Goal: Task Accomplishment & Management: Manage account settings

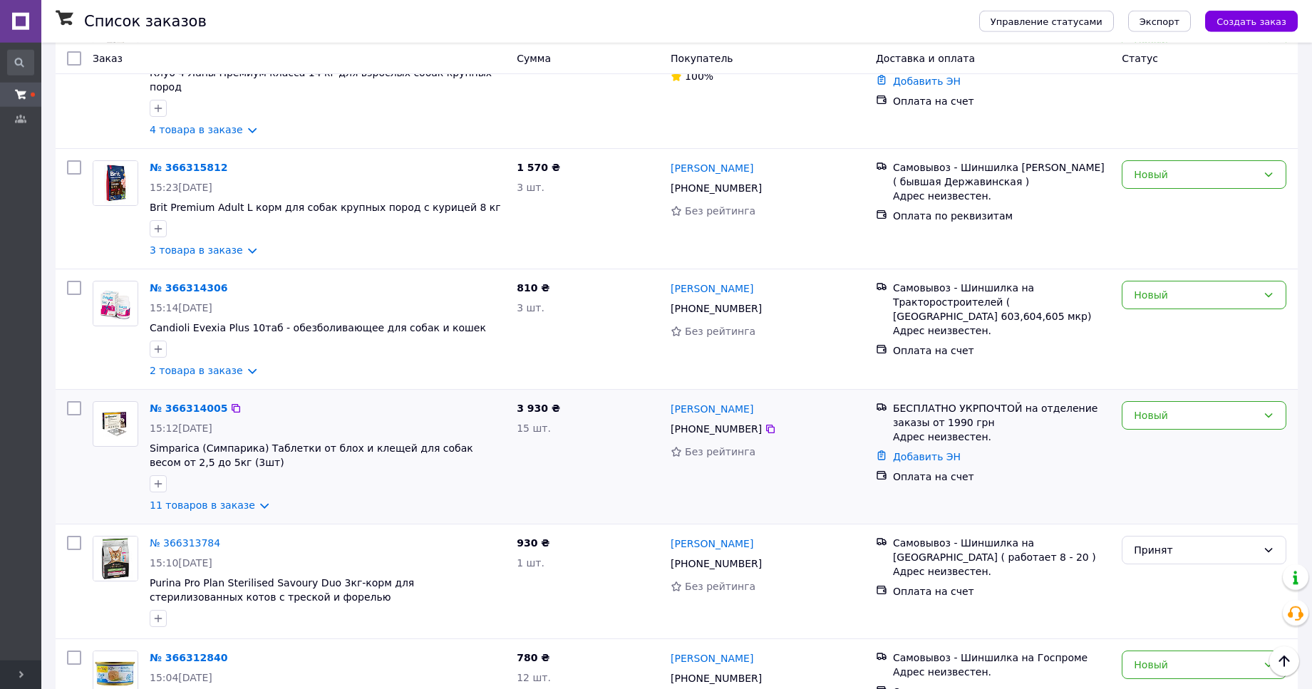
scroll to position [799, 0]
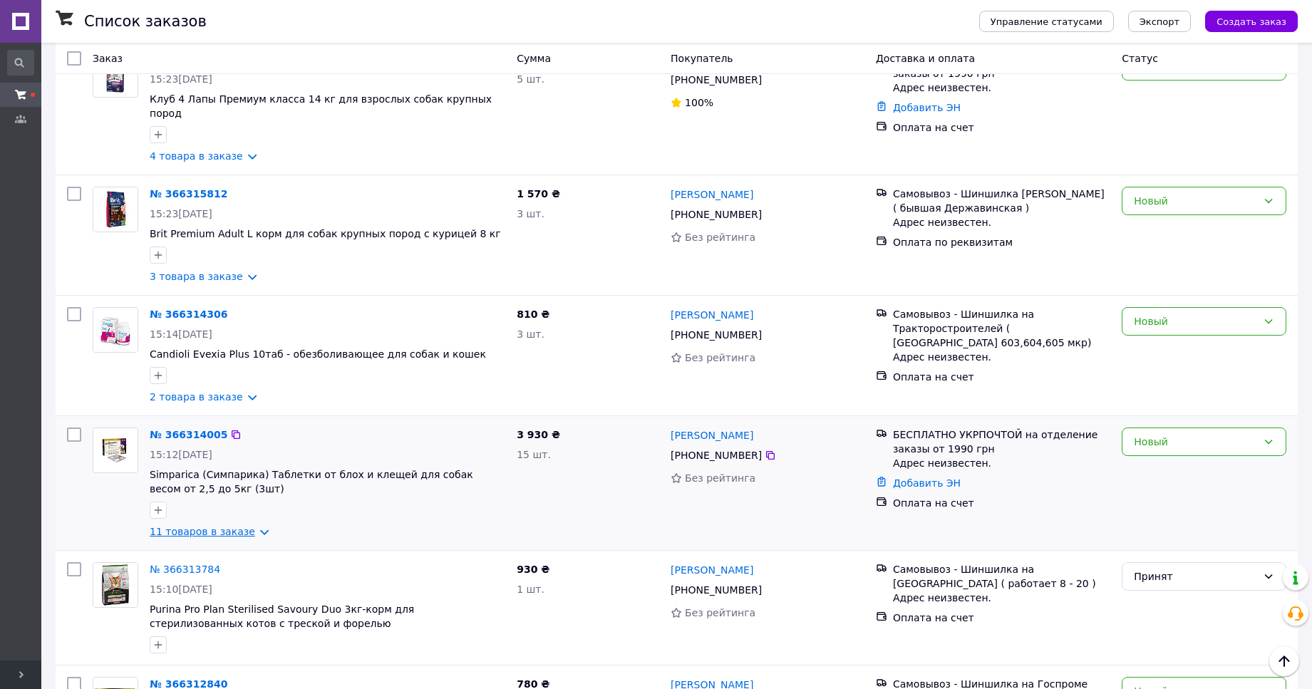
click at [219, 526] on link "11 товаров в заказе" at bounding box center [202, 531] width 105 height 11
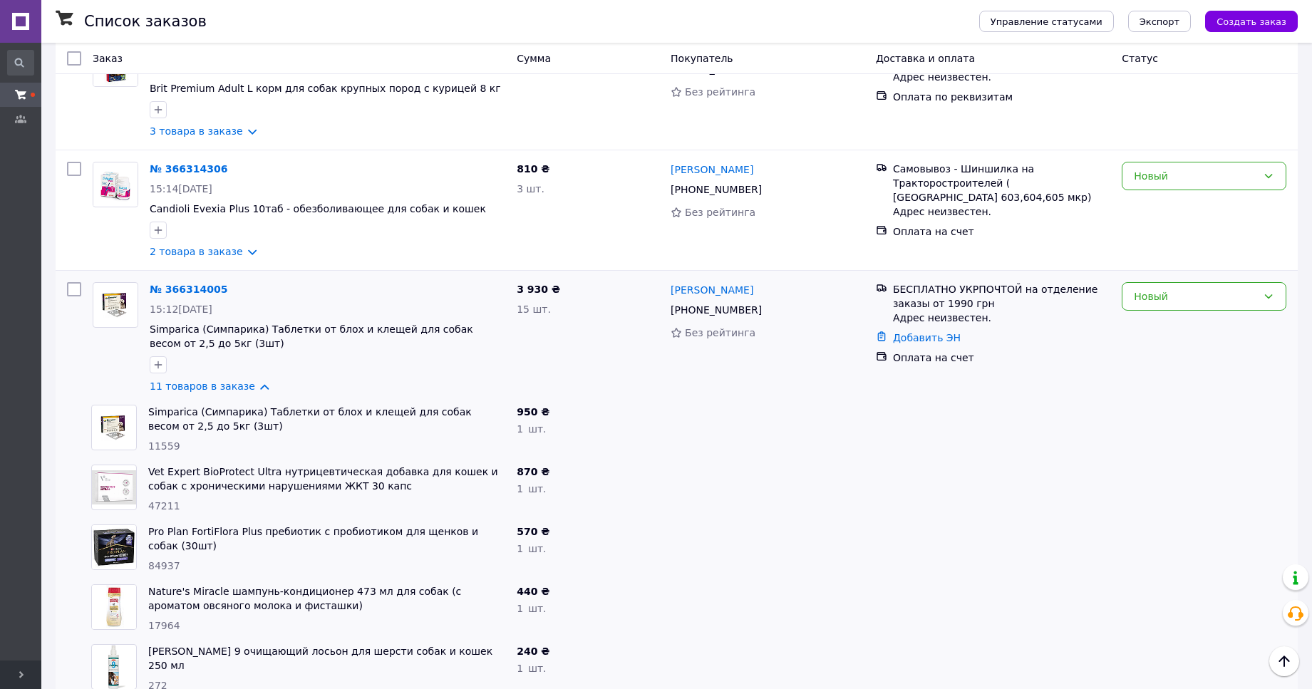
scroll to position [1235, 0]
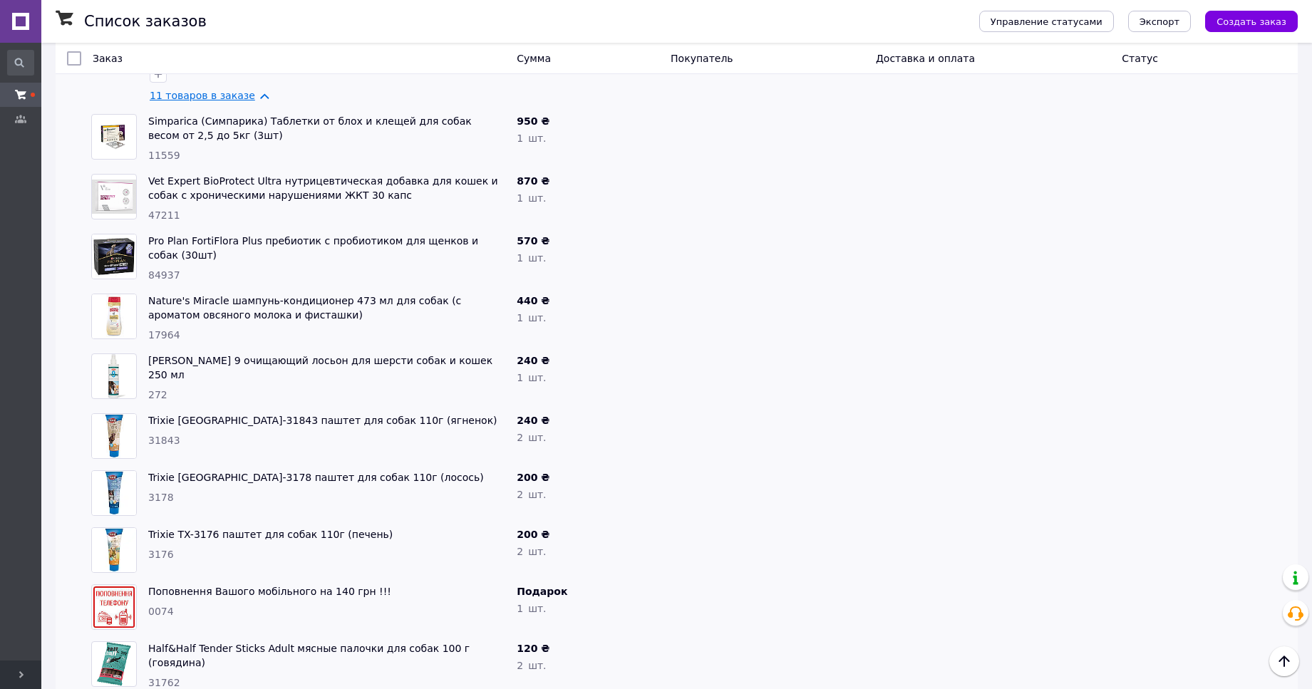
click at [198, 91] on link "11 товаров в заказе" at bounding box center [202, 95] width 105 height 11
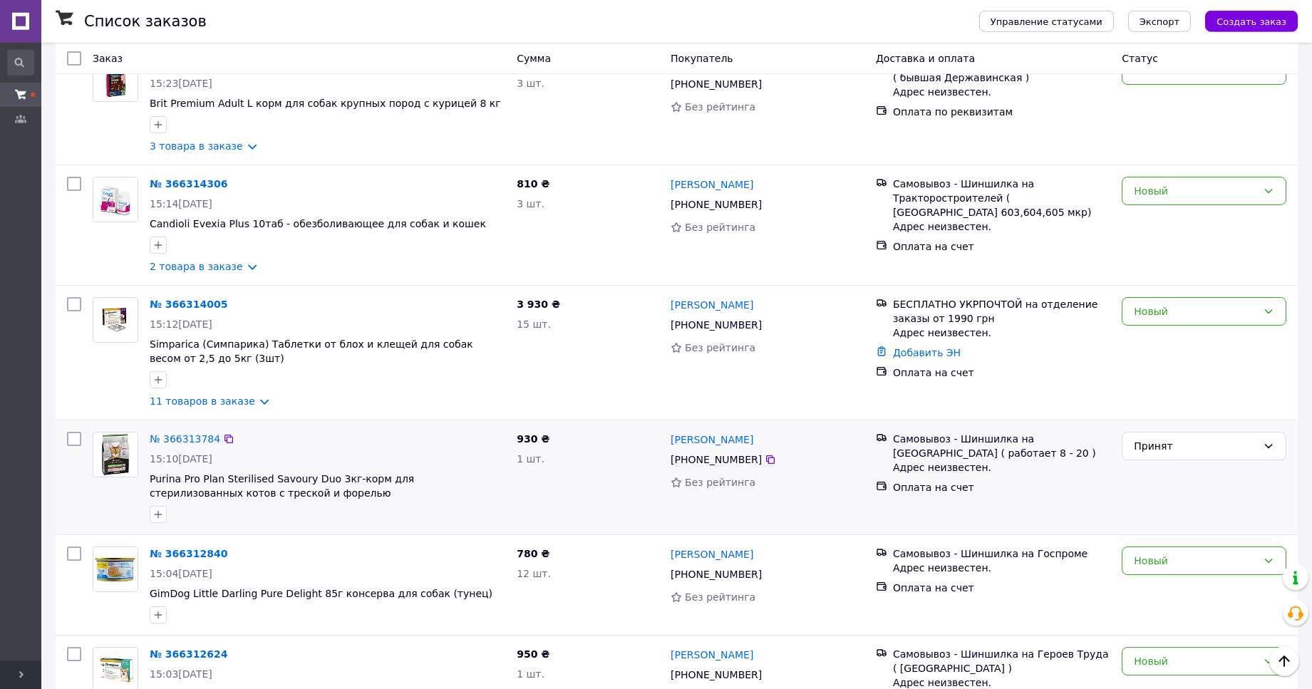
scroll to position [872, 0]
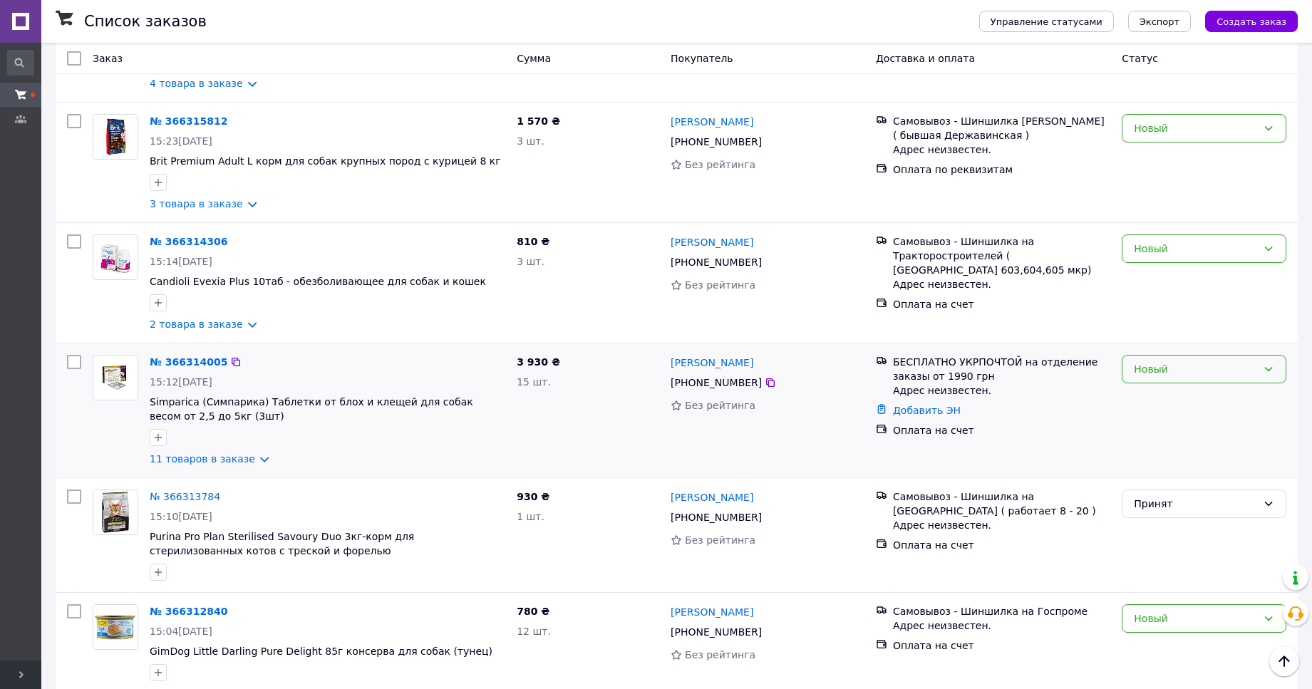
click at [1197, 365] on div "Новый" at bounding box center [1194, 369] width 123 height 16
drag, startPoint x: 1188, startPoint y: 374, endPoint x: 1314, endPoint y: 420, distance: 134.8
click at [1167, 388] on li "Принят" at bounding box center [1203, 390] width 163 height 26
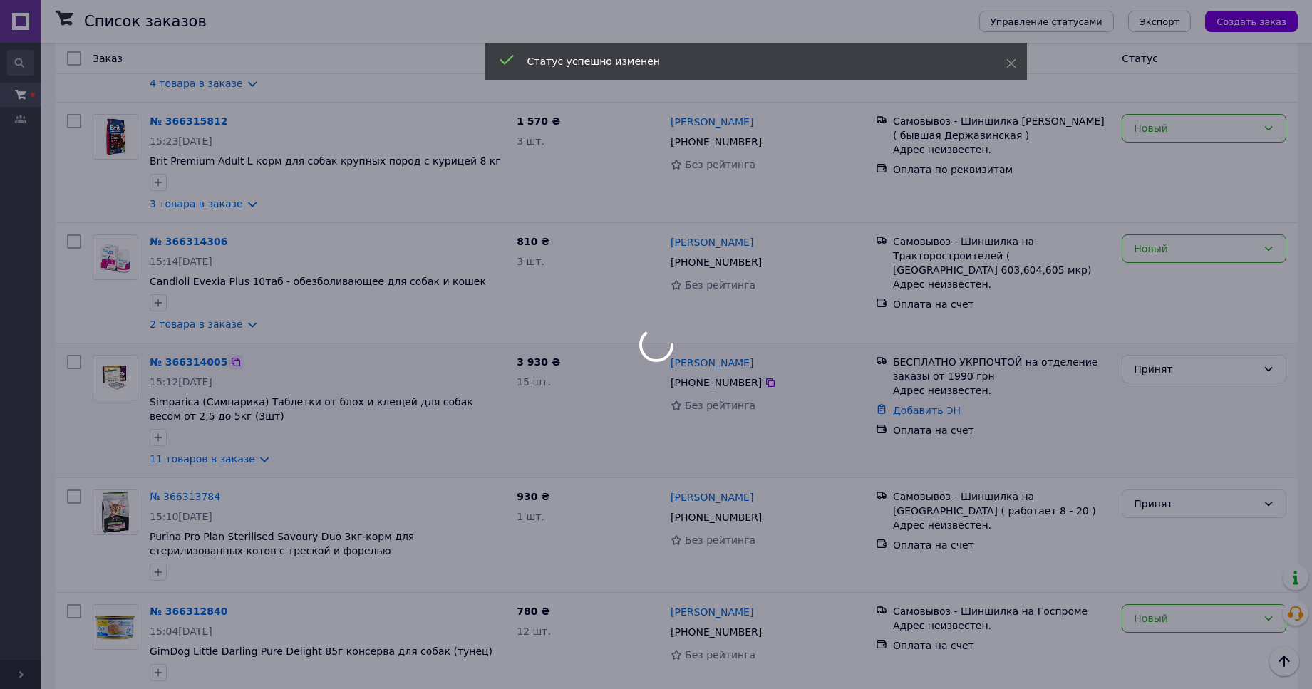
click at [224, 352] on div at bounding box center [656, 344] width 1312 height 689
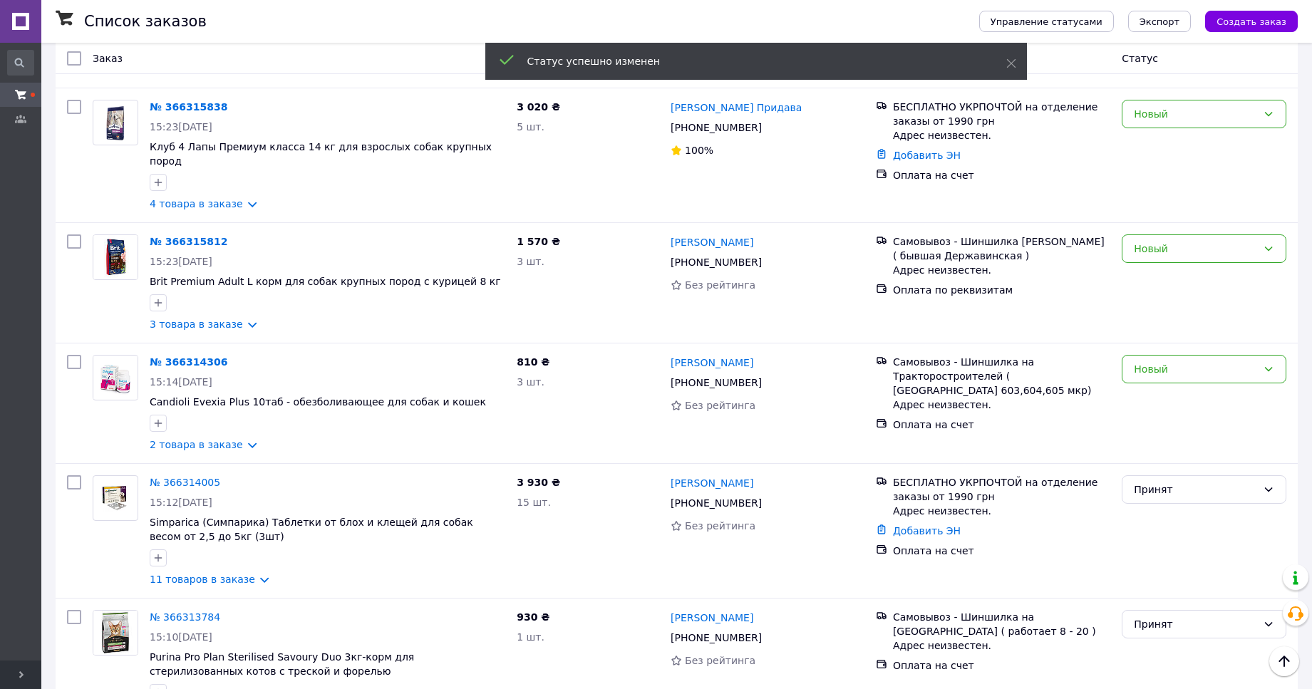
scroll to position [993, 0]
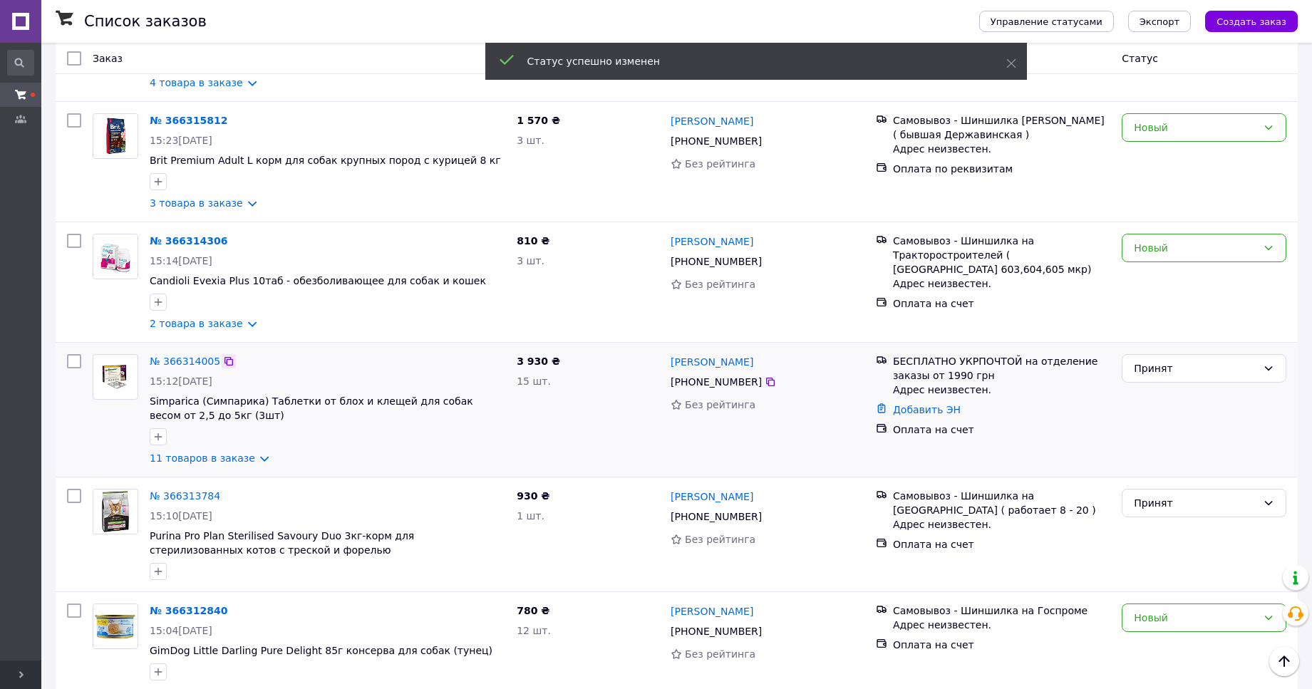
click at [224, 355] on icon at bounding box center [228, 360] width 11 height 11
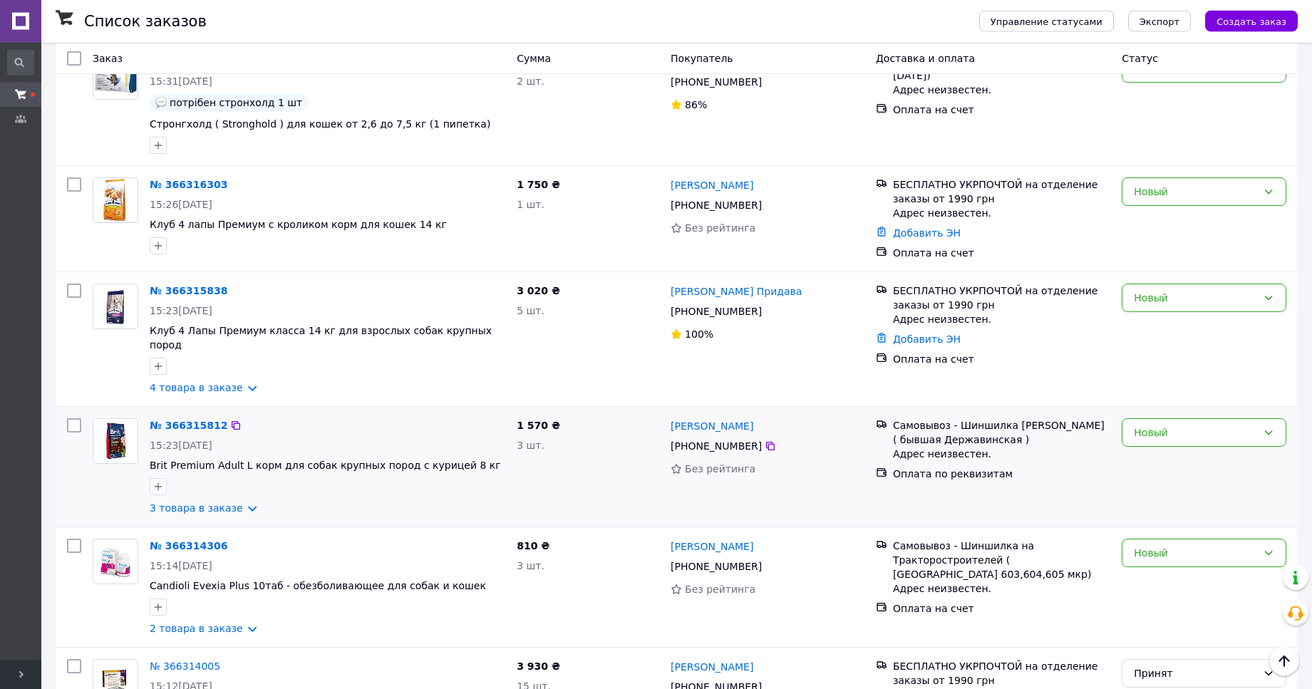
scroll to position [630, 0]
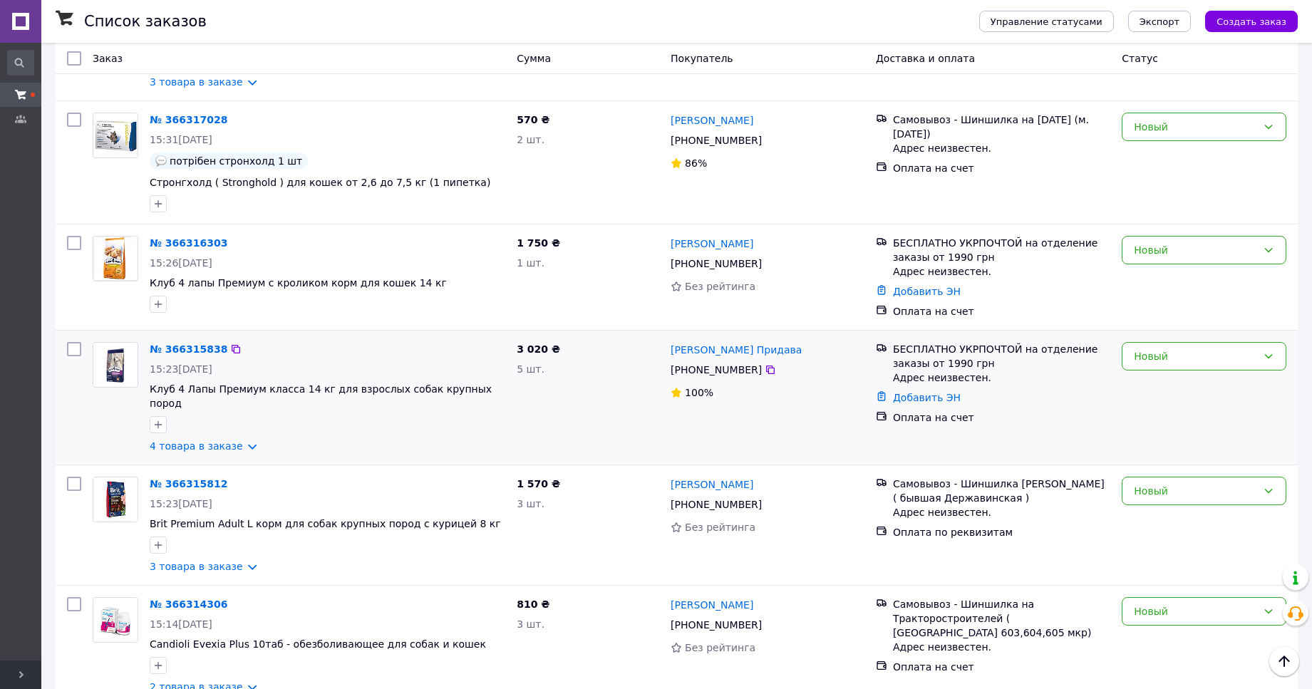
drag, startPoint x: 1161, startPoint y: 363, endPoint x: 1160, endPoint y: 375, distance: 12.1
click at [1162, 363] on div "Новый" at bounding box center [1194, 356] width 123 height 16
drag, startPoint x: 1157, startPoint y: 386, endPoint x: 1173, endPoint y: 388, distance: 15.8
click at [1158, 388] on li "Принят" at bounding box center [1203, 390] width 163 height 26
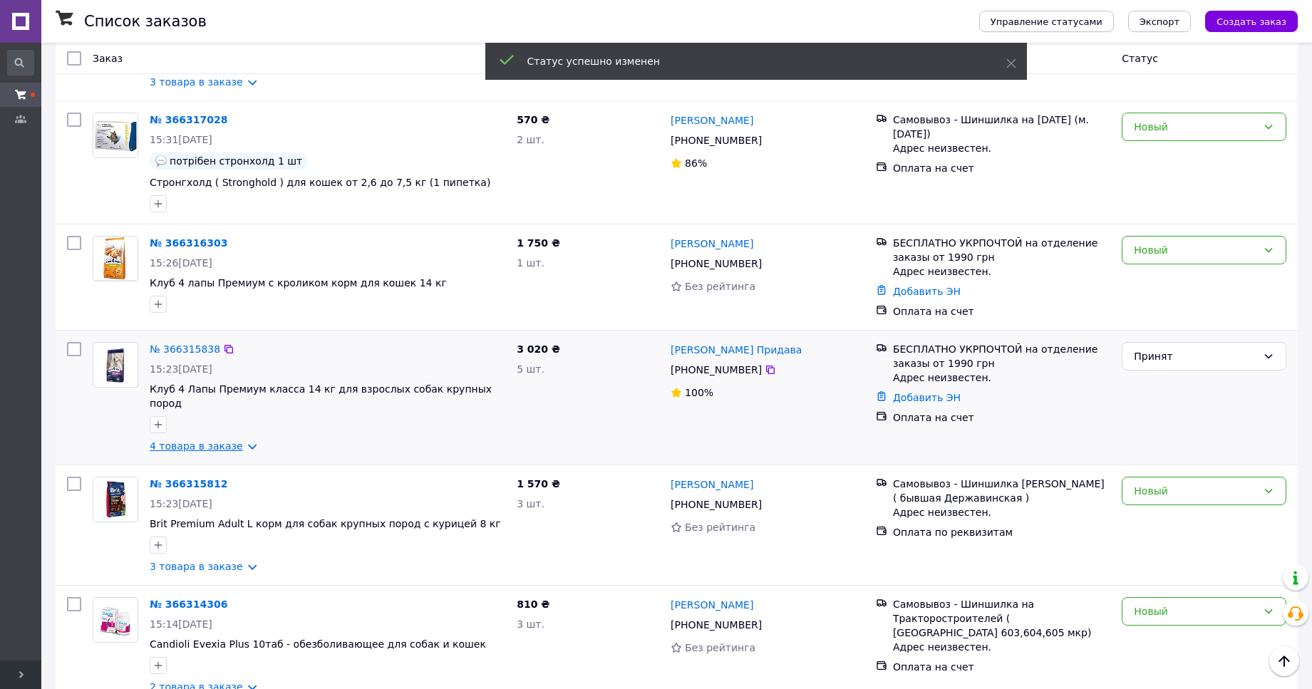
click at [206, 440] on link "4 товара в заказе" at bounding box center [196, 445] width 93 height 11
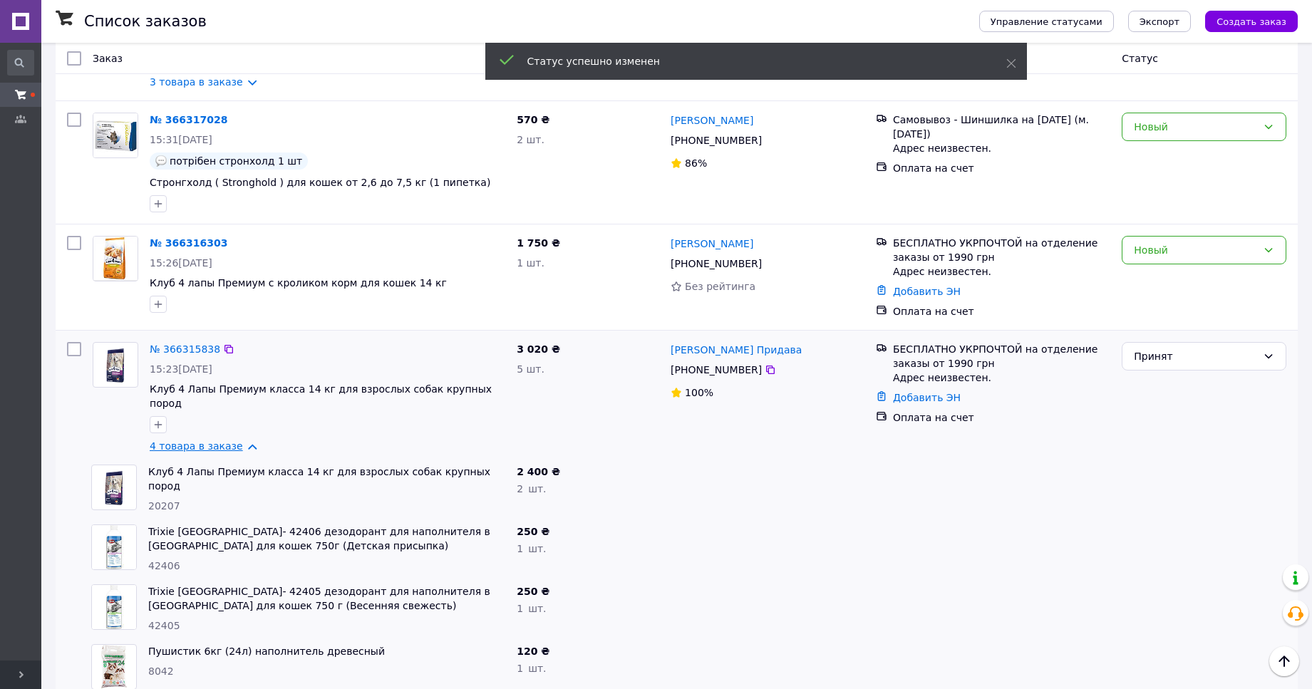
click at [207, 440] on link "4 товара в заказе" at bounding box center [196, 445] width 93 height 11
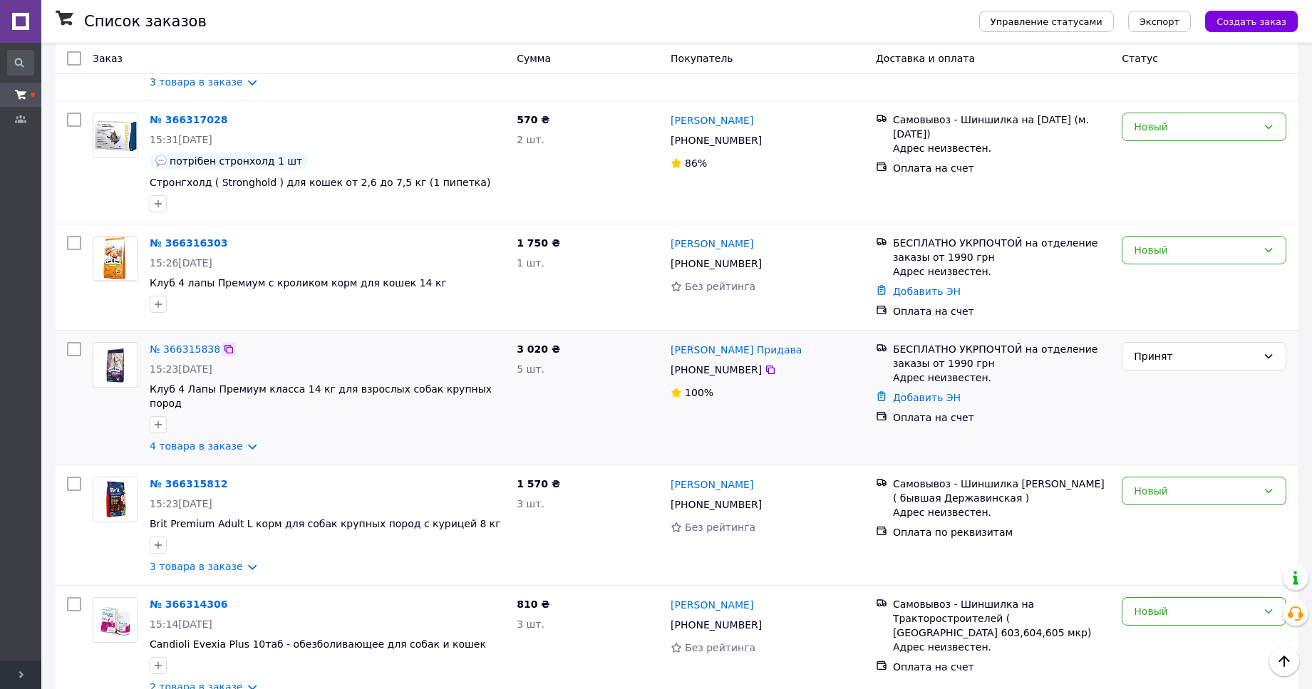
click at [223, 353] on icon at bounding box center [228, 348] width 11 height 11
click at [1157, 264] on div "Новый" at bounding box center [1203, 250] width 165 height 28
click at [1156, 281] on li "Принят" at bounding box center [1203, 284] width 163 height 26
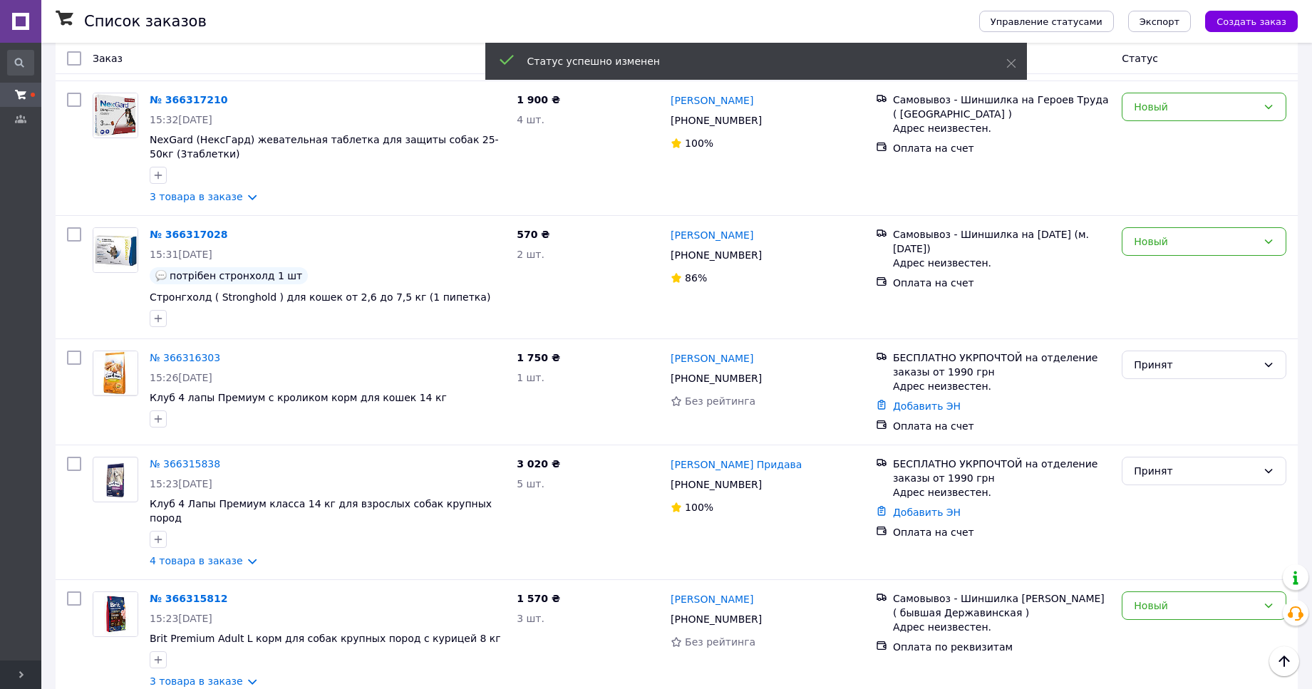
scroll to position [744, 0]
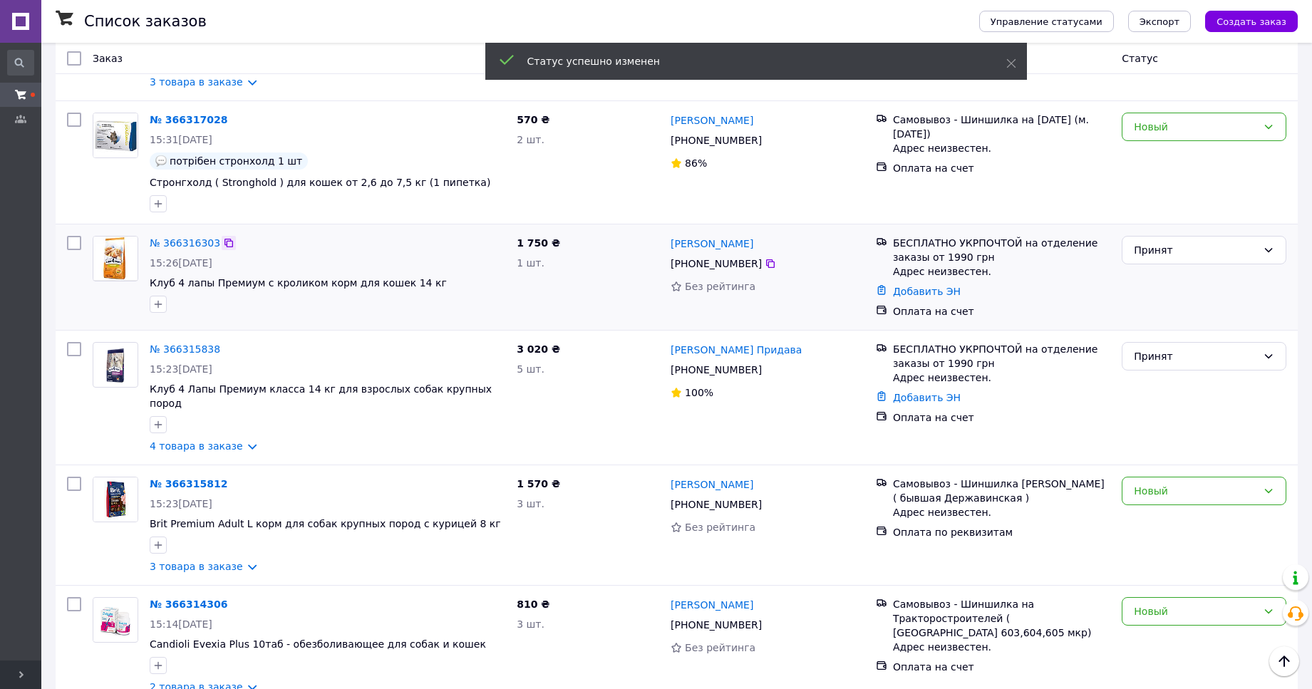
click at [222, 250] on div at bounding box center [229, 243] width 14 height 14
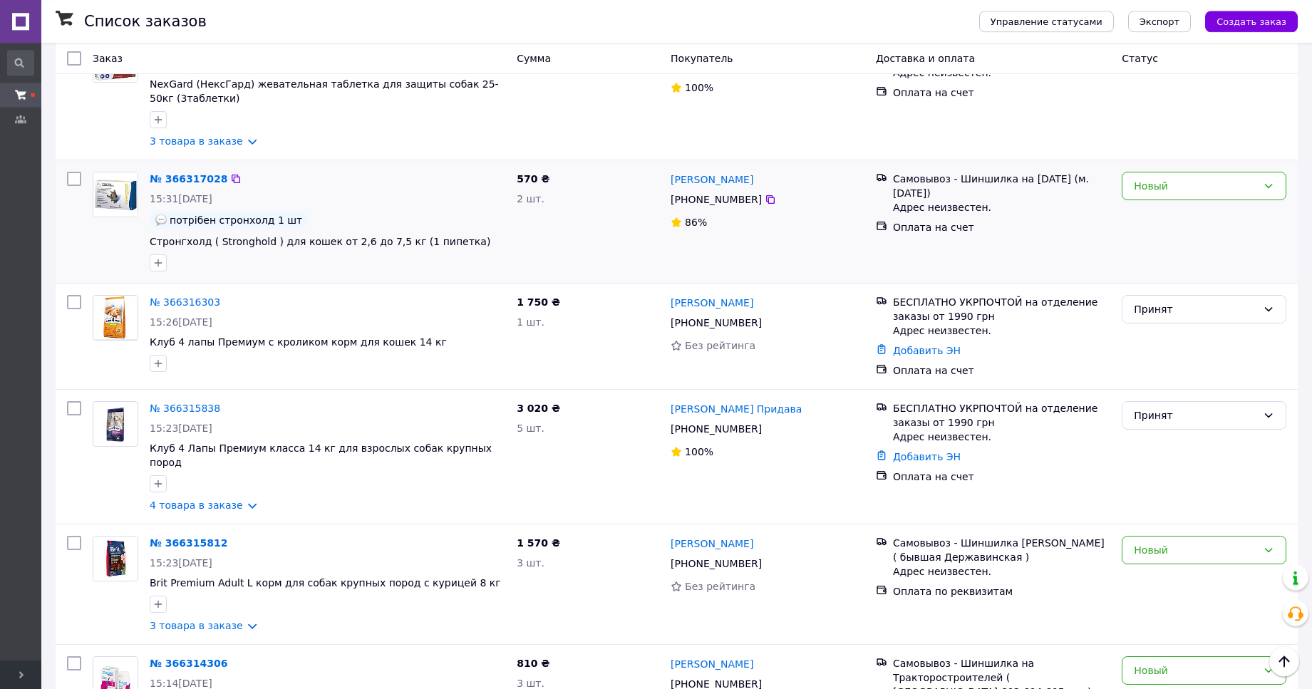
scroll to position [599, 0]
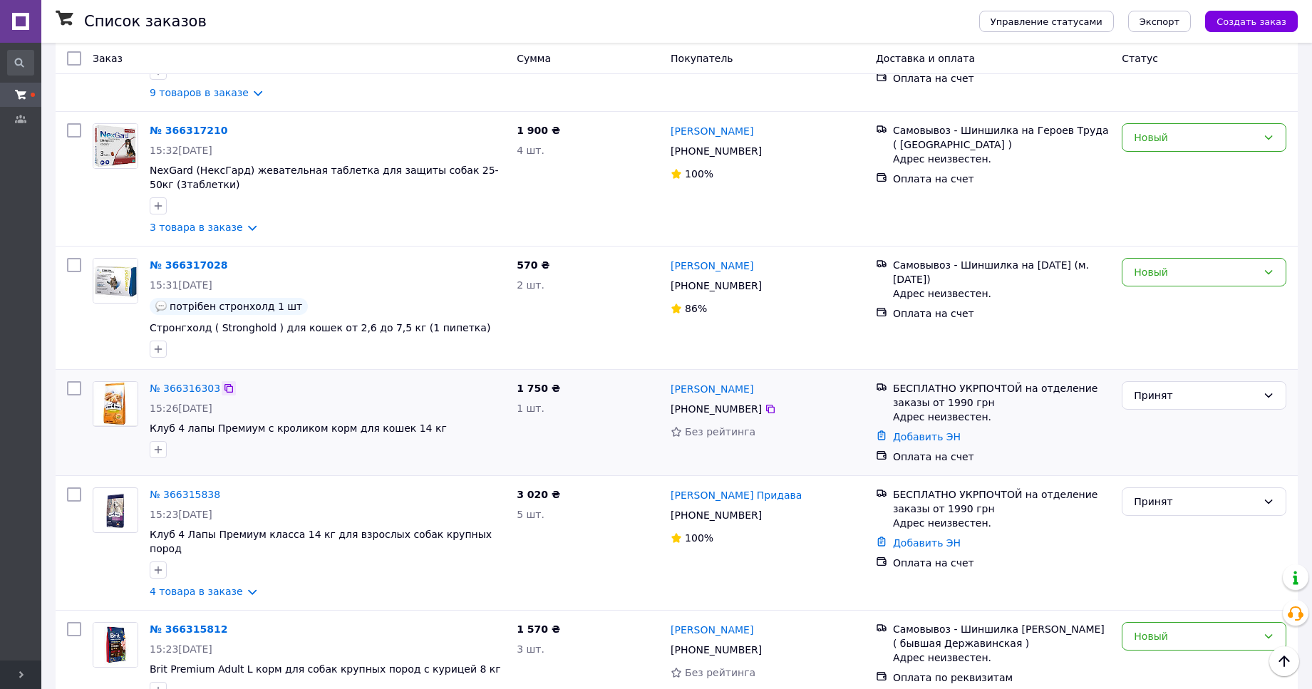
click at [224, 393] on icon at bounding box center [228, 388] width 9 height 9
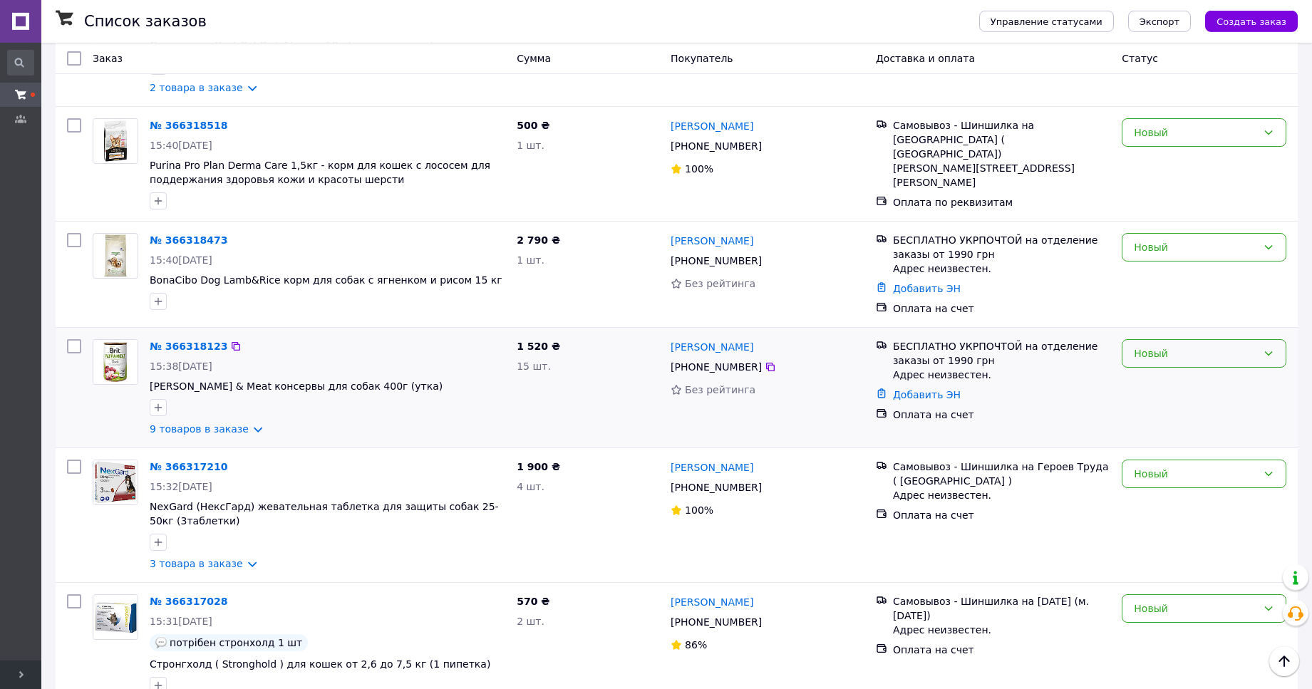
scroll to position [236, 0]
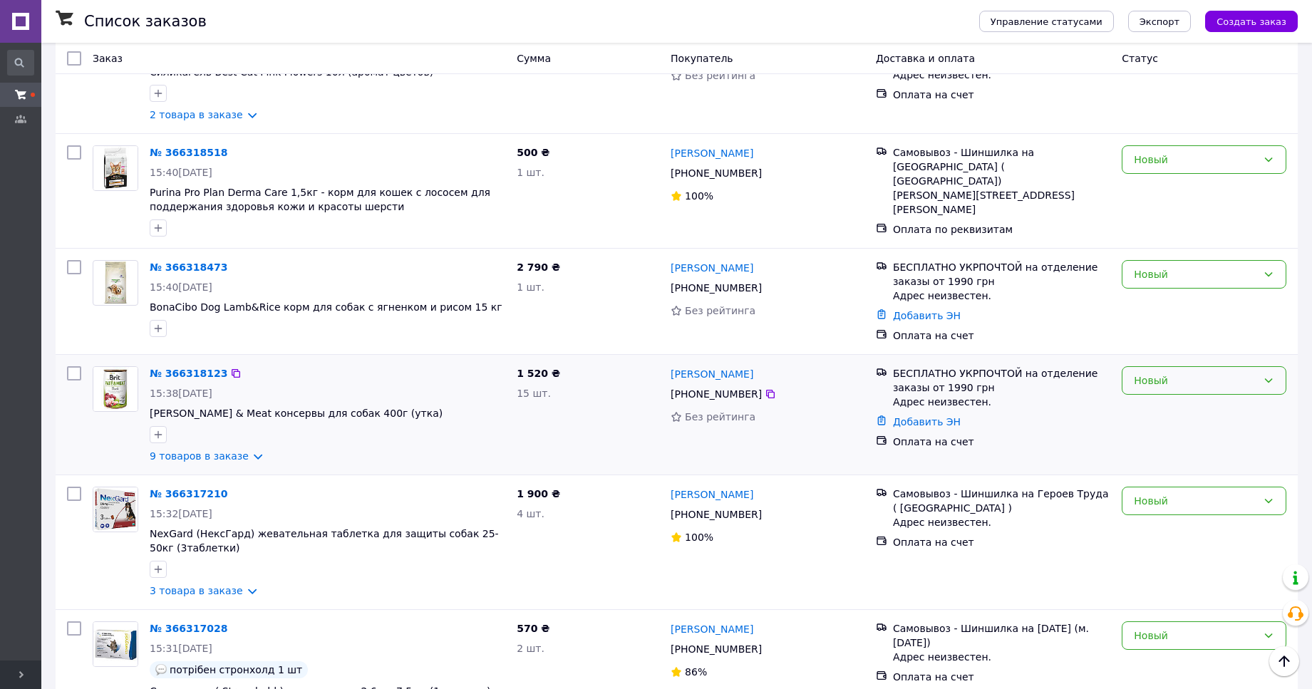
click at [1153, 387] on div "Новый" at bounding box center [1194, 381] width 123 height 16
click at [1140, 405] on li "Принят" at bounding box center [1203, 413] width 163 height 26
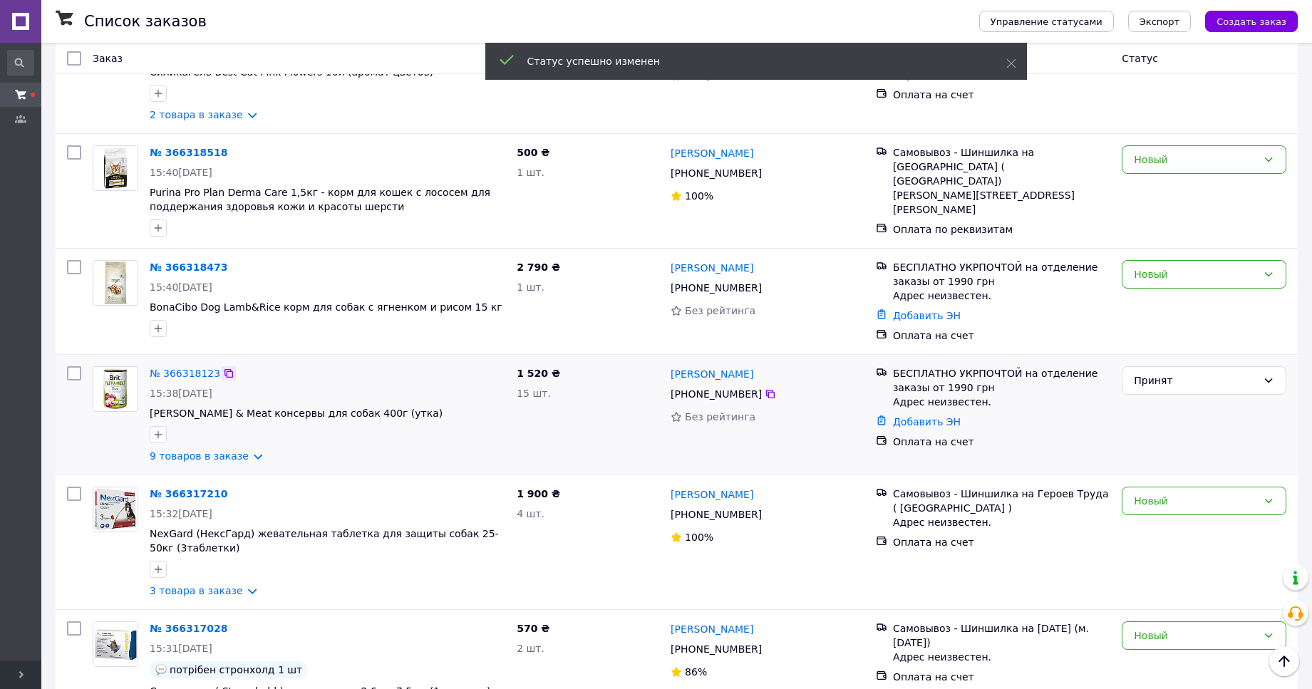
click at [224, 378] on icon at bounding box center [228, 373] width 9 height 9
click at [1143, 286] on div "Новый" at bounding box center [1203, 274] width 165 height 28
click at [1148, 301] on li "Принят" at bounding box center [1203, 307] width 163 height 26
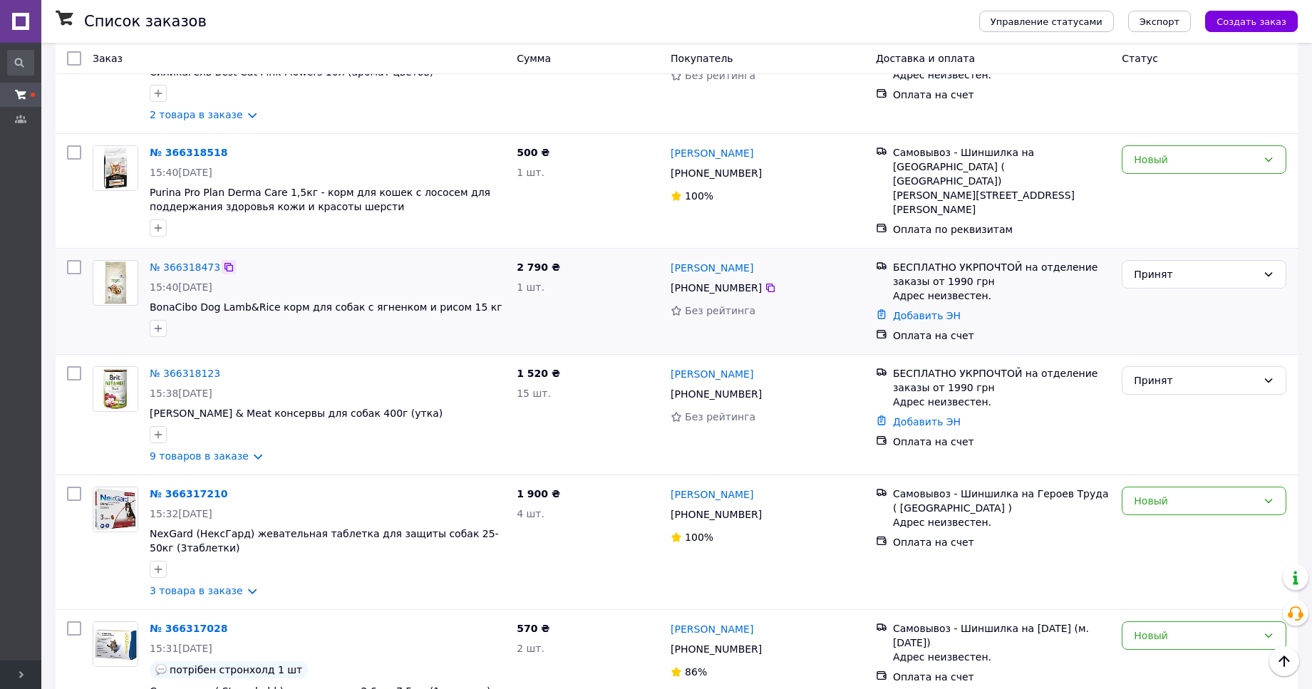
click at [224, 271] on icon at bounding box center [228, 267] width 9 height 9
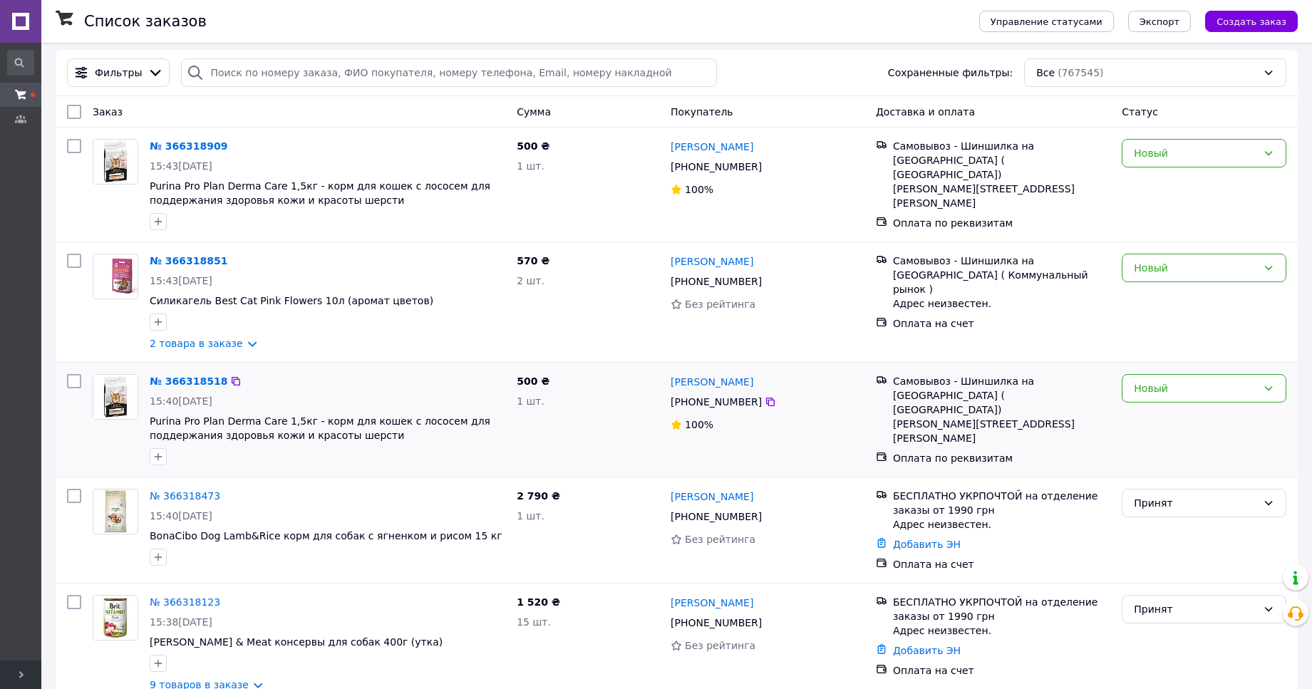
scroll to position [0, 0]
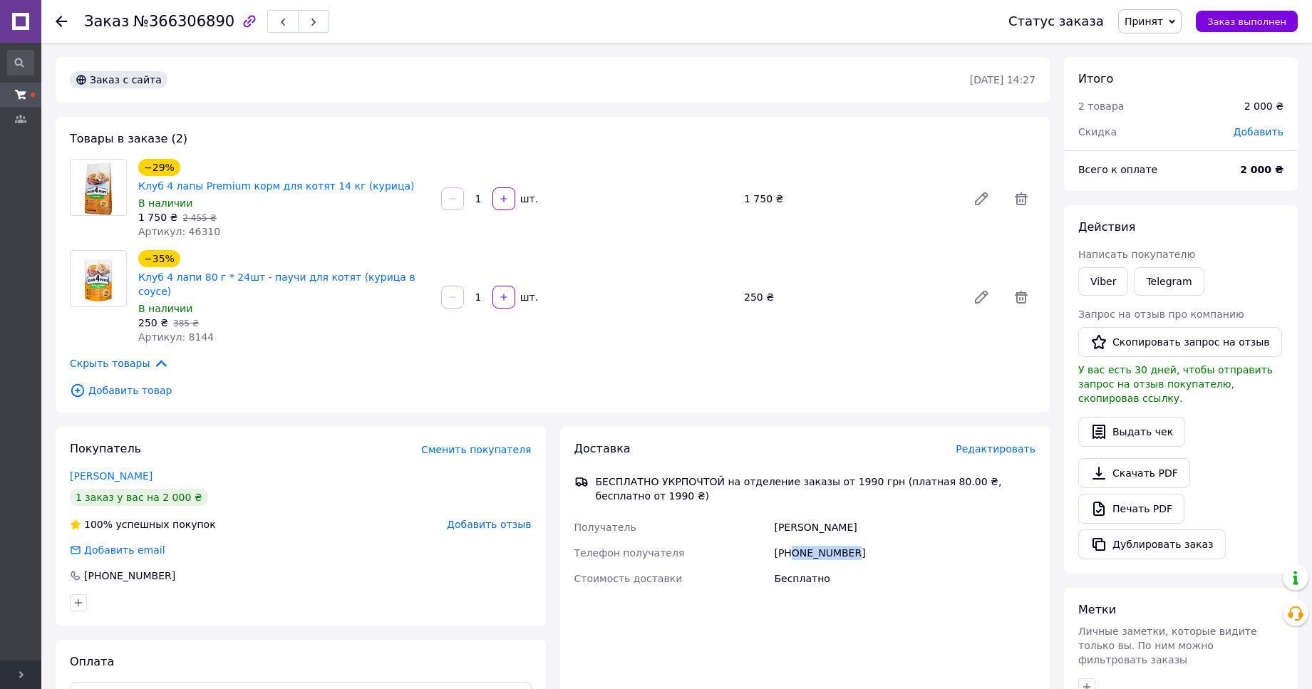
click at [794, 540] on div "+380964336335" at bounding box center [904, 553] width 267 height 26
click at [856, 540] on div "+380964336335" at bounding box center [904, 553] width 267 height 26
click at [797, 540] on div "+380964336335" at bounding box center [904, 553] width 267 height 26
copy div "964336335"
drag, startPoint x: 155, startPoint y: 443, endPoint x: 54, endPoint y: 442, distance: 101.2
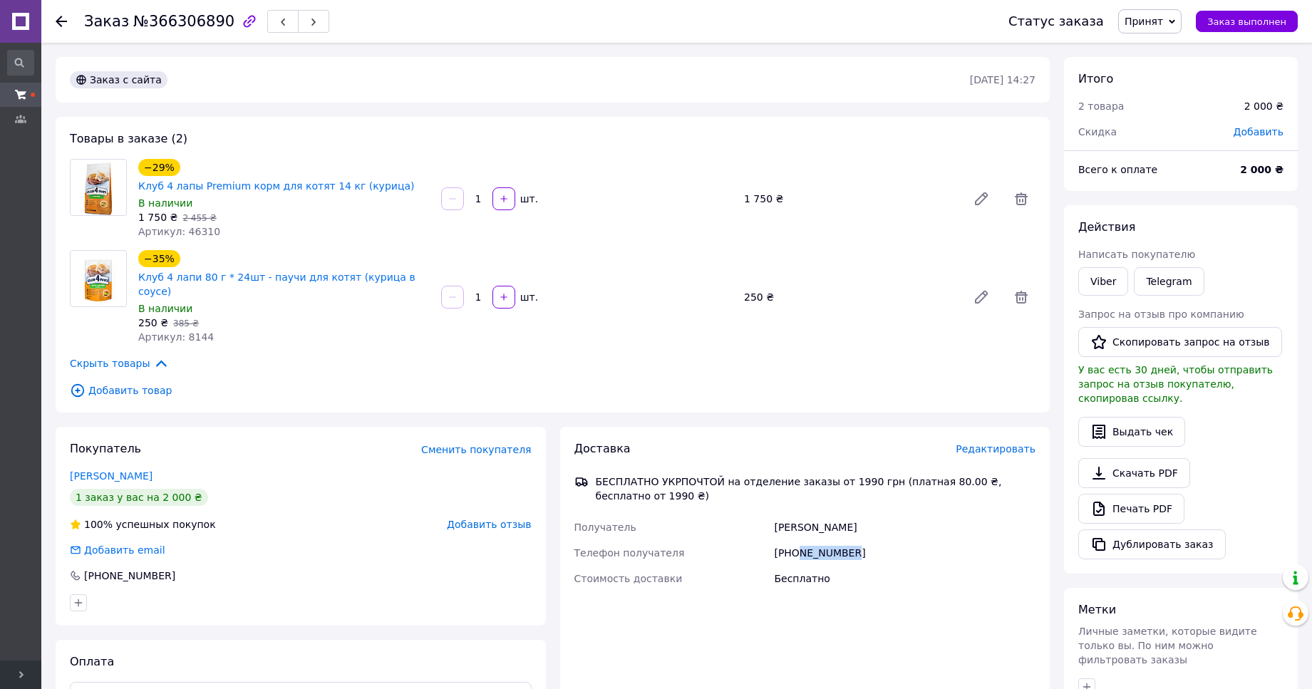
click at [54, 442] on div "Покупатель Сменить покупателя Василега Оксана 1 заказ у вас на 2 000 ₴ 100% усп…" at bounding box center [300, 576] width 504 height 298
copy link "Василега Оксана"
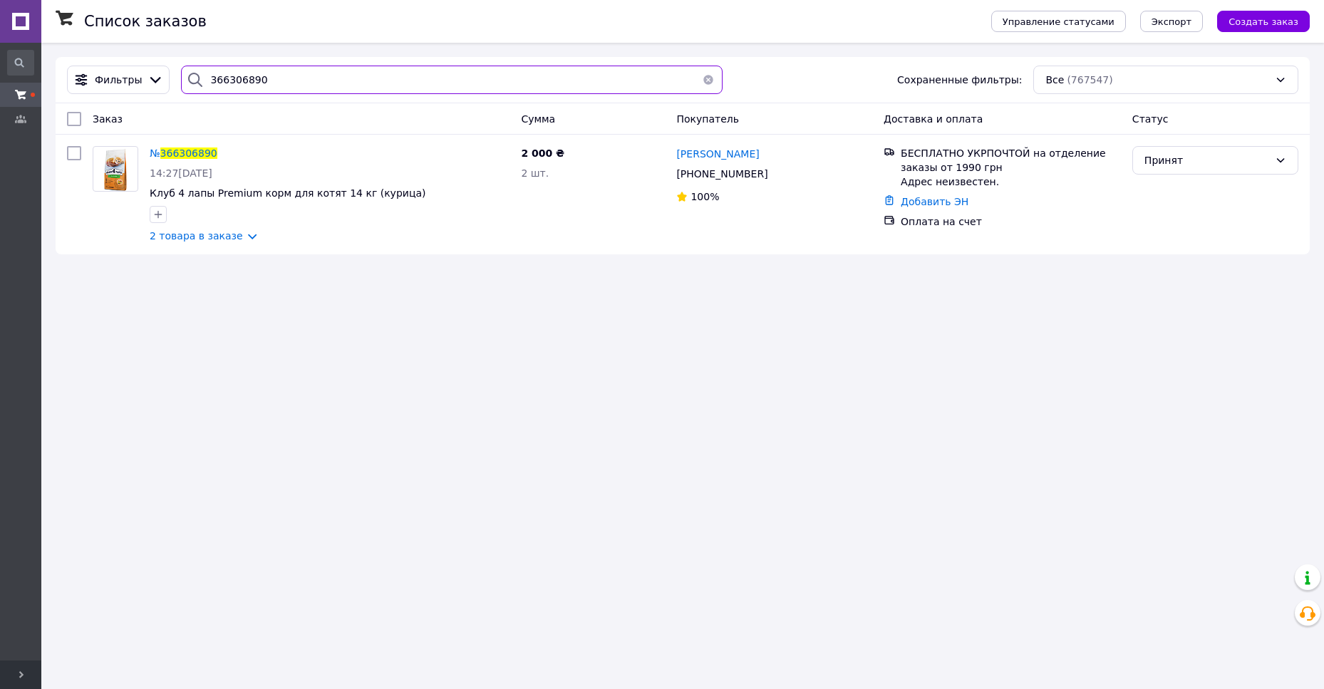
drag, startPoint x: 187, startPoint y: 83, endPoint x: 175, endPoint y: 84, distance: 12.8
click at [181, 84] on input "366306890" at bounding box center [451, 80] width 541 height 28
paste input "7426"
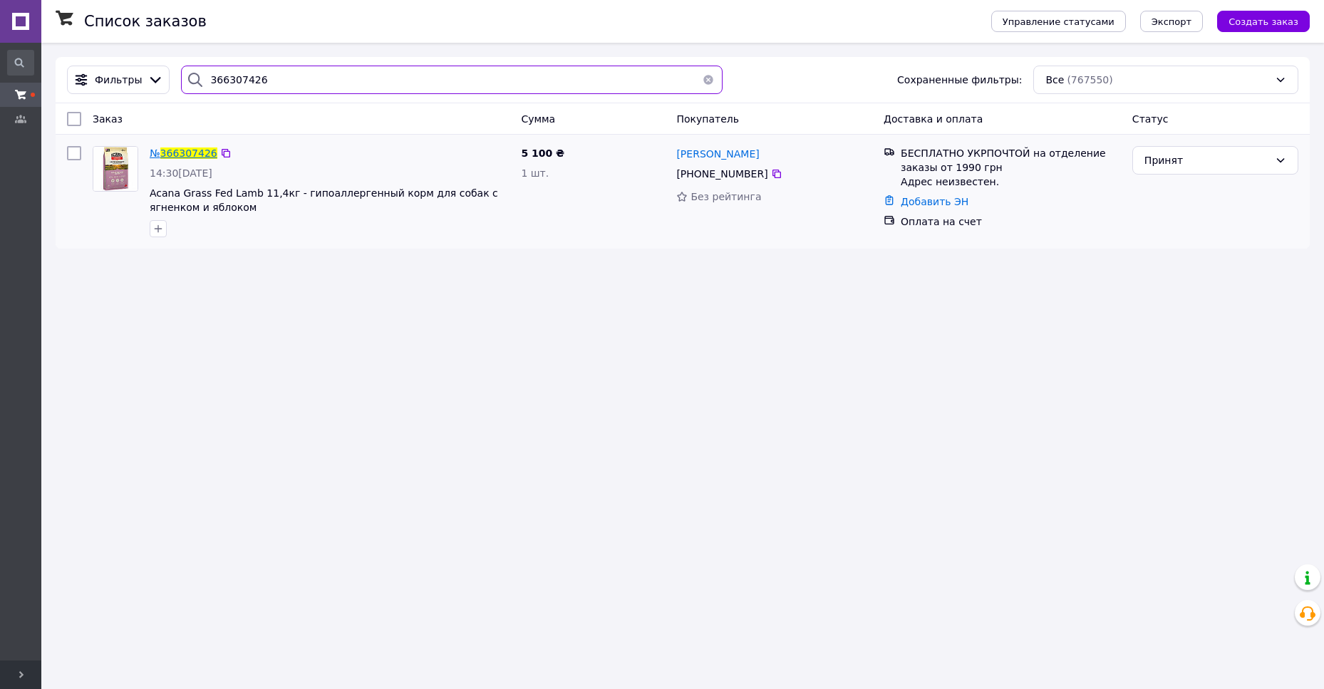
type input "366307426"
click at [201, 157] on span "366307426" at bounding box center [188, 152] width 57 height 11
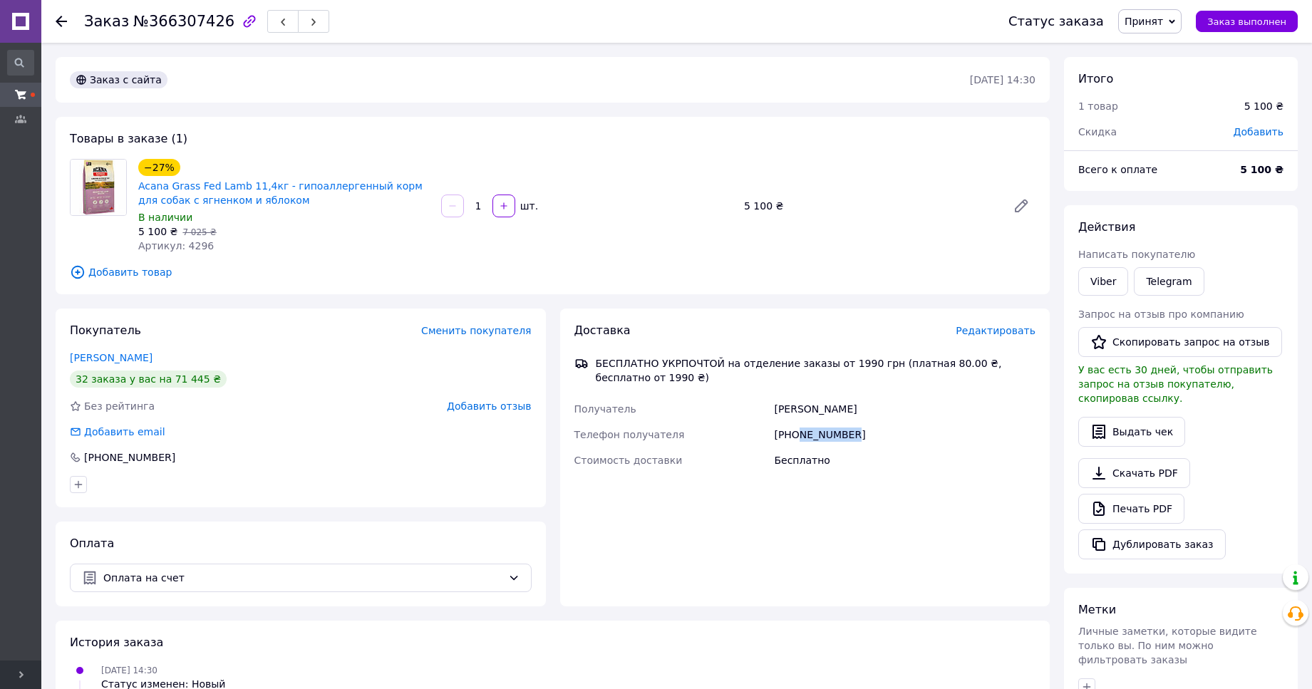
drag, startPoint x: 848, startPoint y: 435, endPoint x: 796, endPoint y: 437, distance: 51.4
click at [796, 437] on div "+380505070149" at bounding box center [904, 435] width 267 height 26
copy div "505070149"
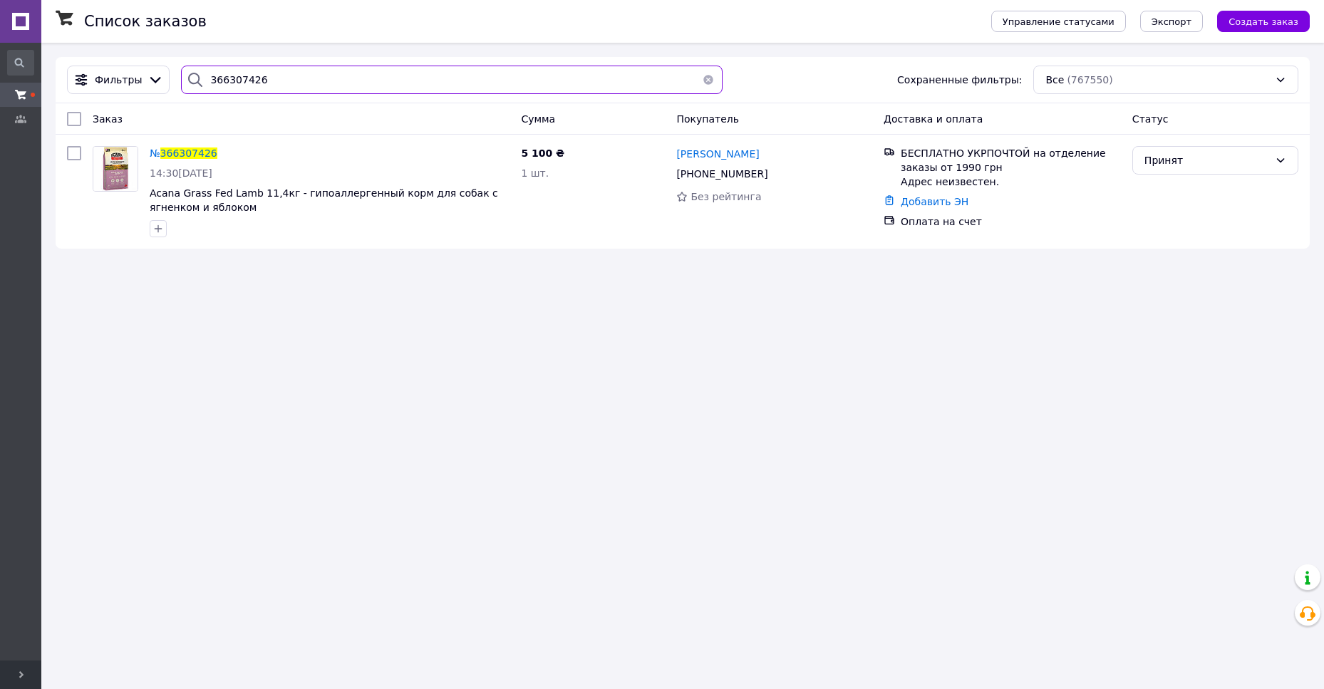
click at [237, 77] on input "366307426" at bounding box center [451, 80] width 541 height 28
paste input "8170"
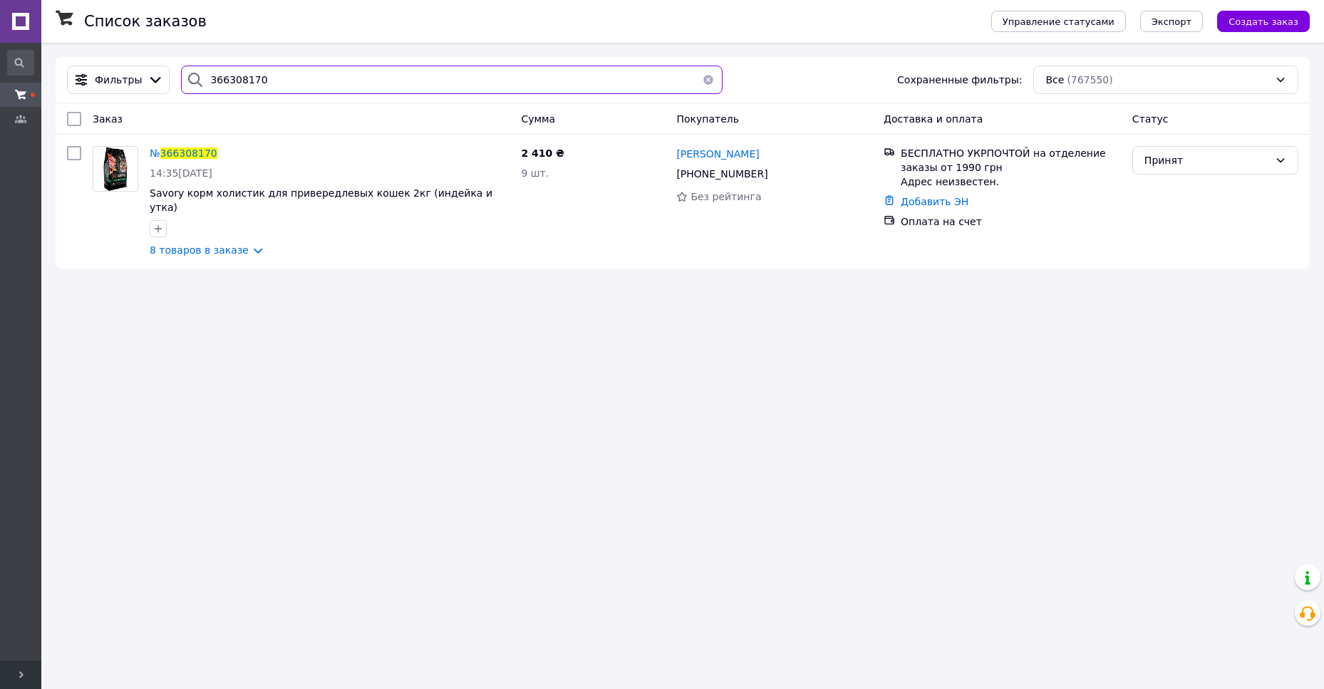
type input "366308170"
click at [193, 152] on span "366308170" at bounding box center [188, 152] width 57 height 11
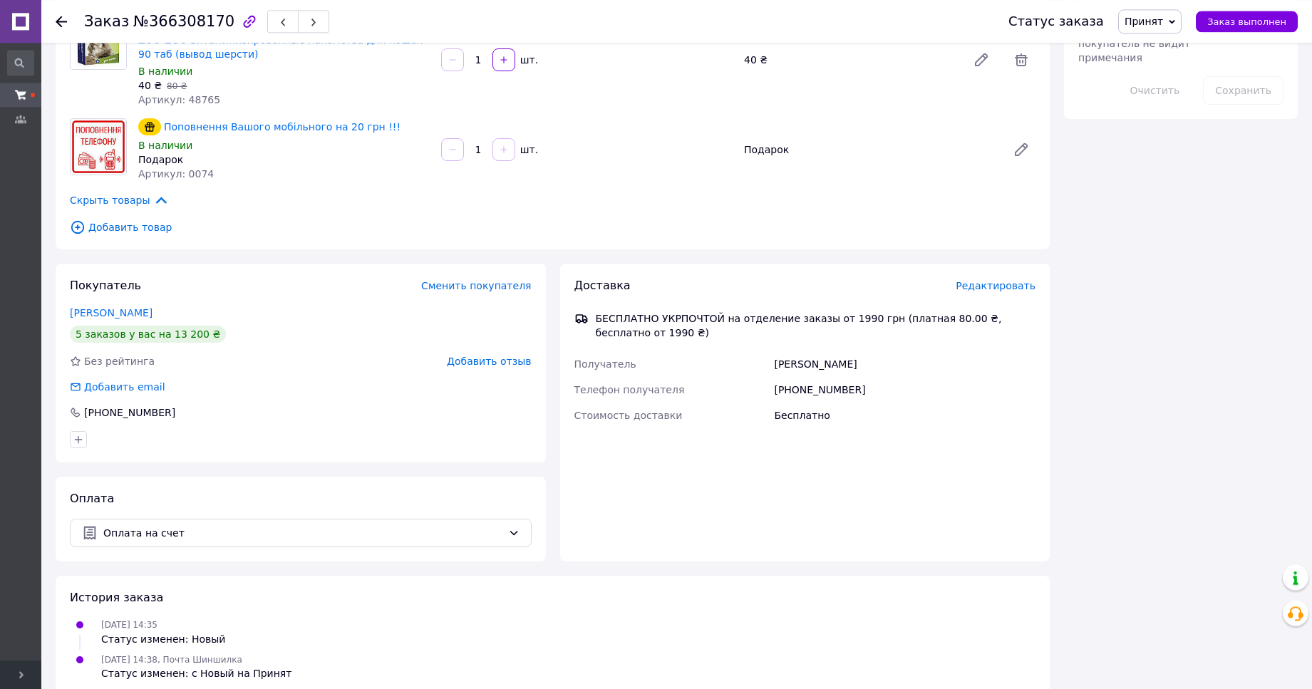
scroll to position [798, 0]
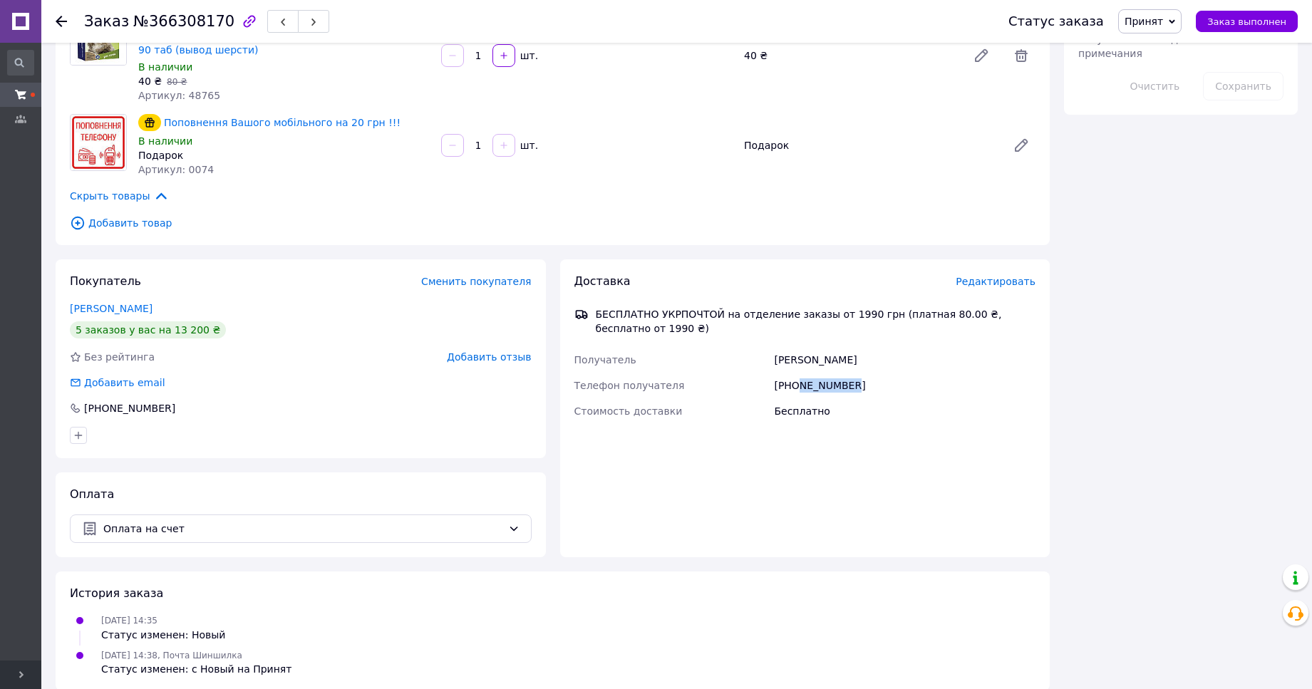
drag, startPoint x: 858, startPoint y: 373, endPoint x: 796, endPoint y: 369, distance: 62.1
click at [796, 373] on div "+380968577338" at bounding box center [904, 386] width 267 height 26
copy div "968577338"
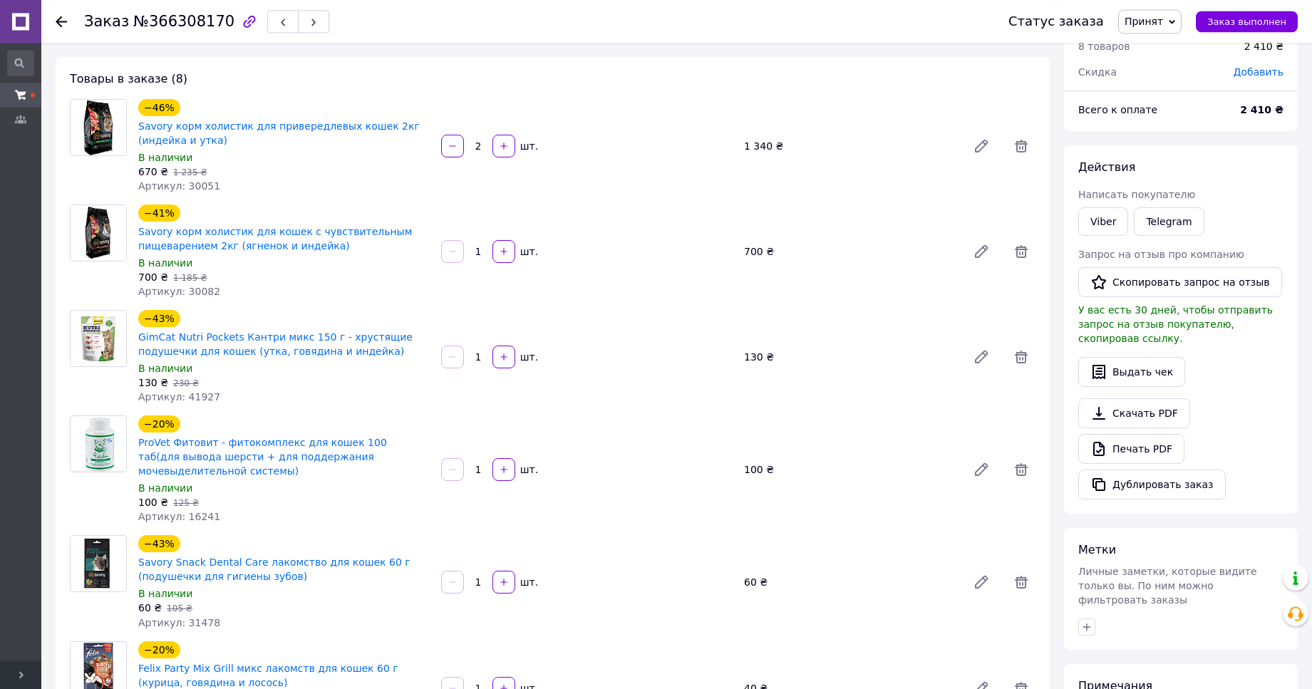
scroll to position [0, 0]
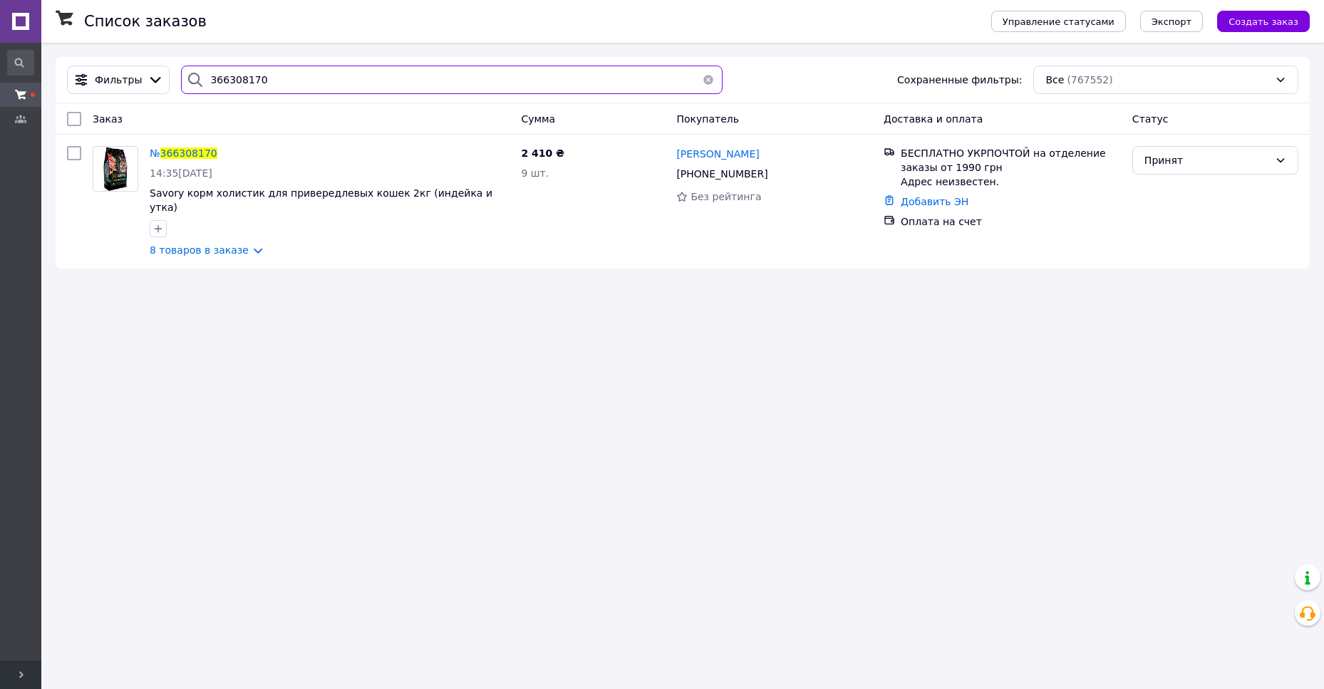
click at [238, 76] on input "366308170" at bounding box center [451, 80] width 541 height 28
click at [235, 78] on input "366308170" at bounding box center [451, 80] width 541 height 28
paste input "366314005"
click at [235, 78] on input "366308366314005170" at bounding box center [451, 80] width 541 height 28
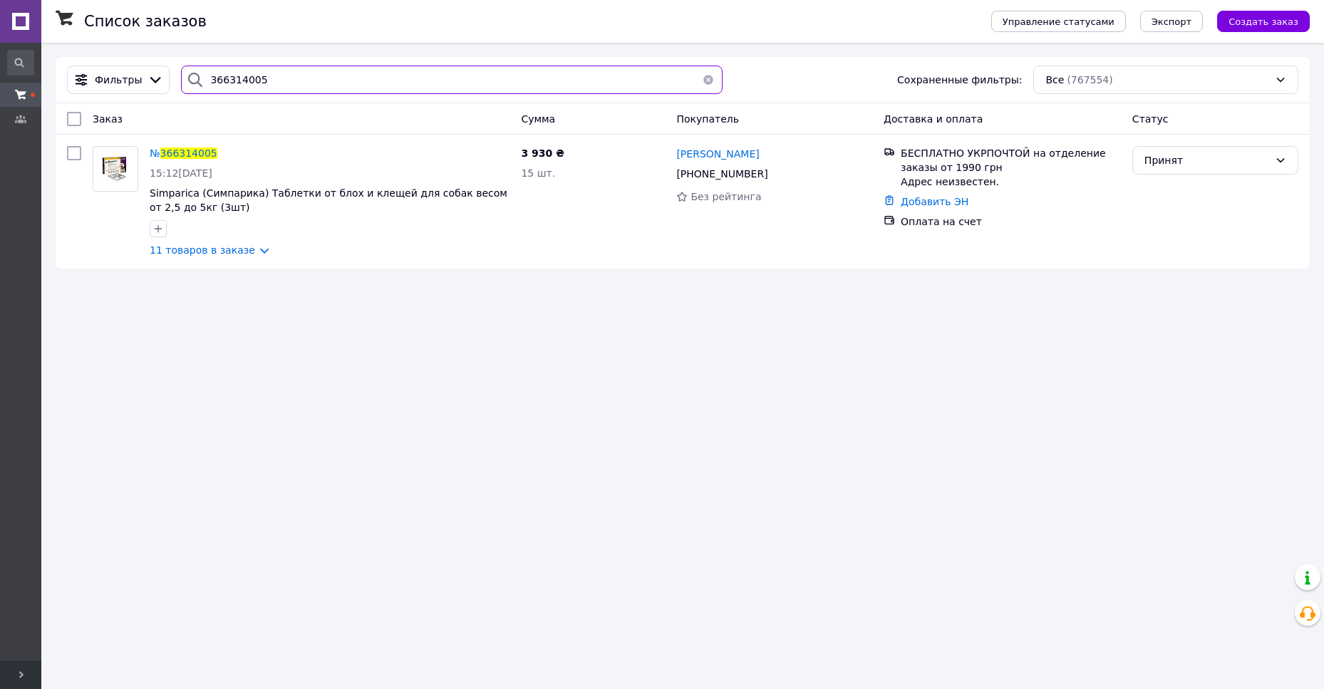
type input "366314005"
click at [197, 154] on span "366314005" at bounding box center [188, 152] width 57 height 11
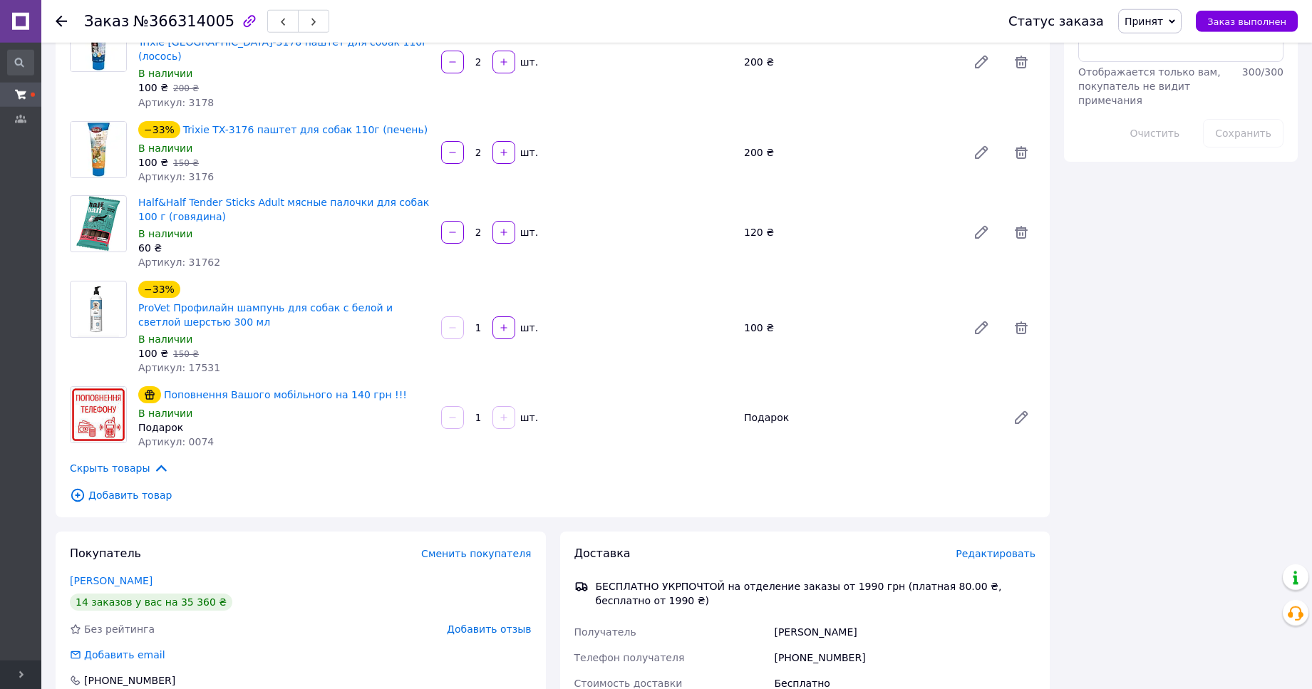
scroll to position [945, 0]
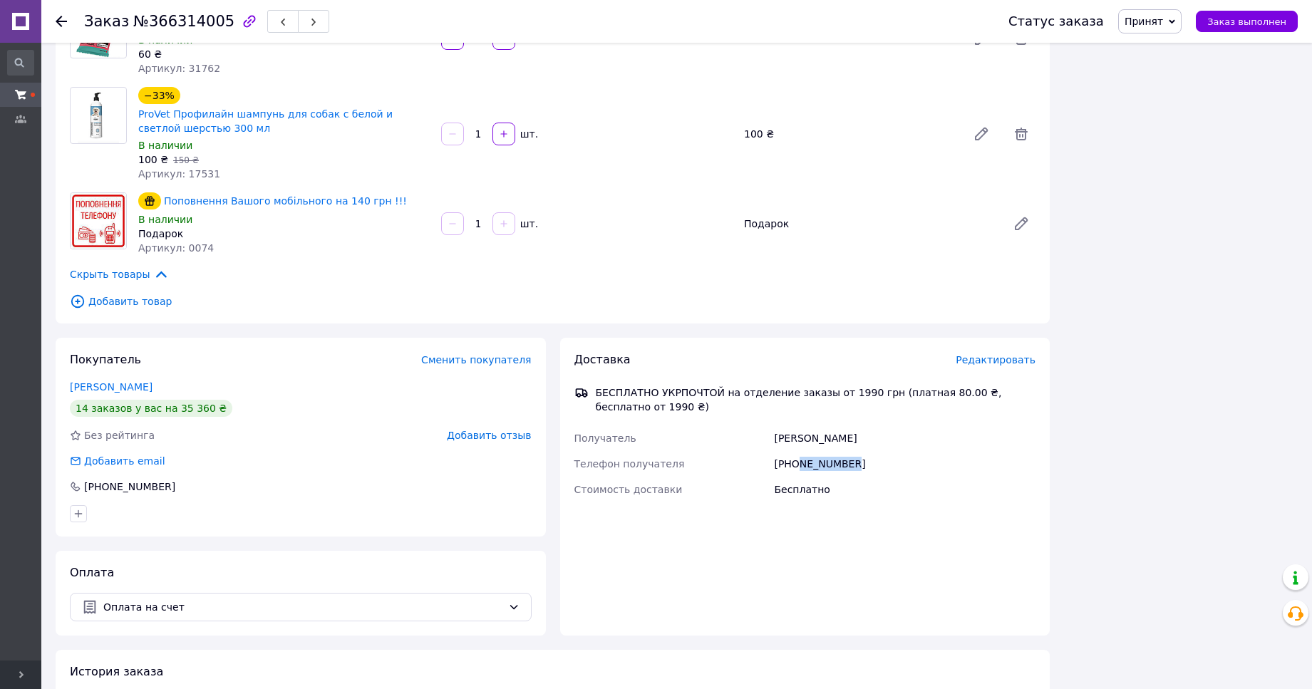
drag, startPoint x: 843, startPoint y: 386, endPoint x: 796, endPoint y: 389, distance: 47.1
click at [796, 451] on div "+380667160762" at bounding box center [904, 464] width 267 height 26
copy div "667160762"
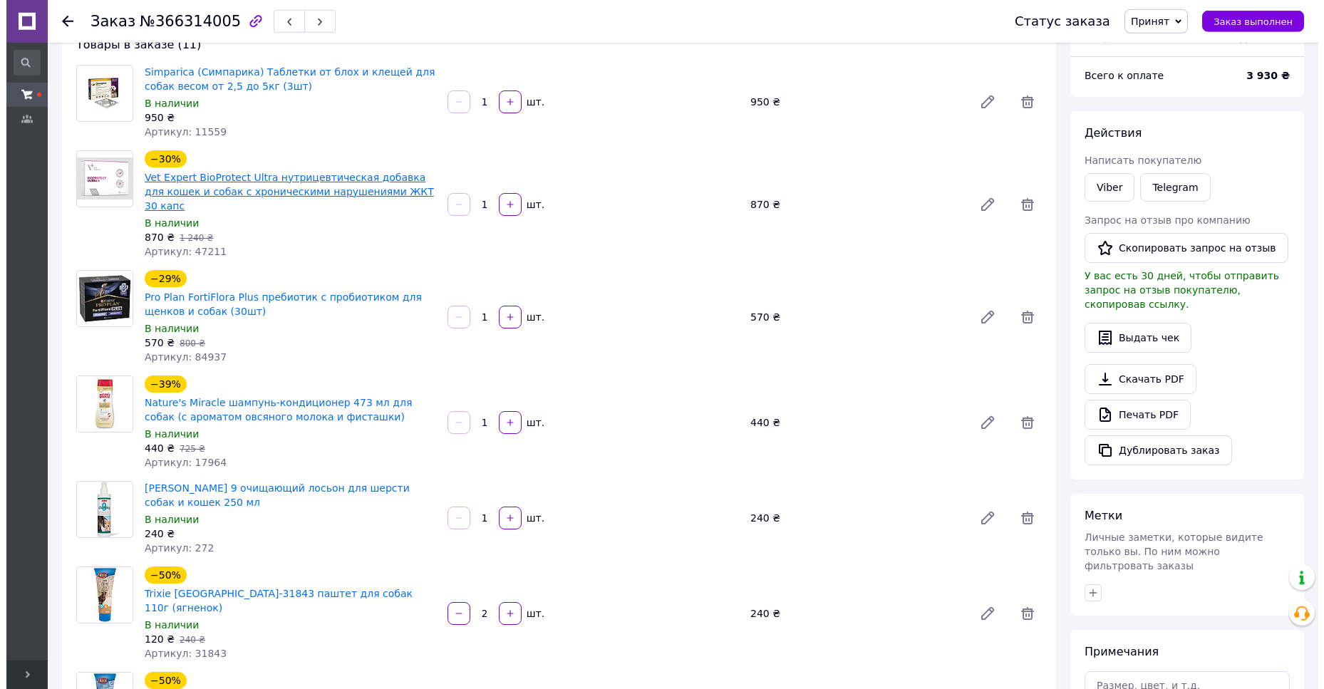
scroll to position [0, 0]
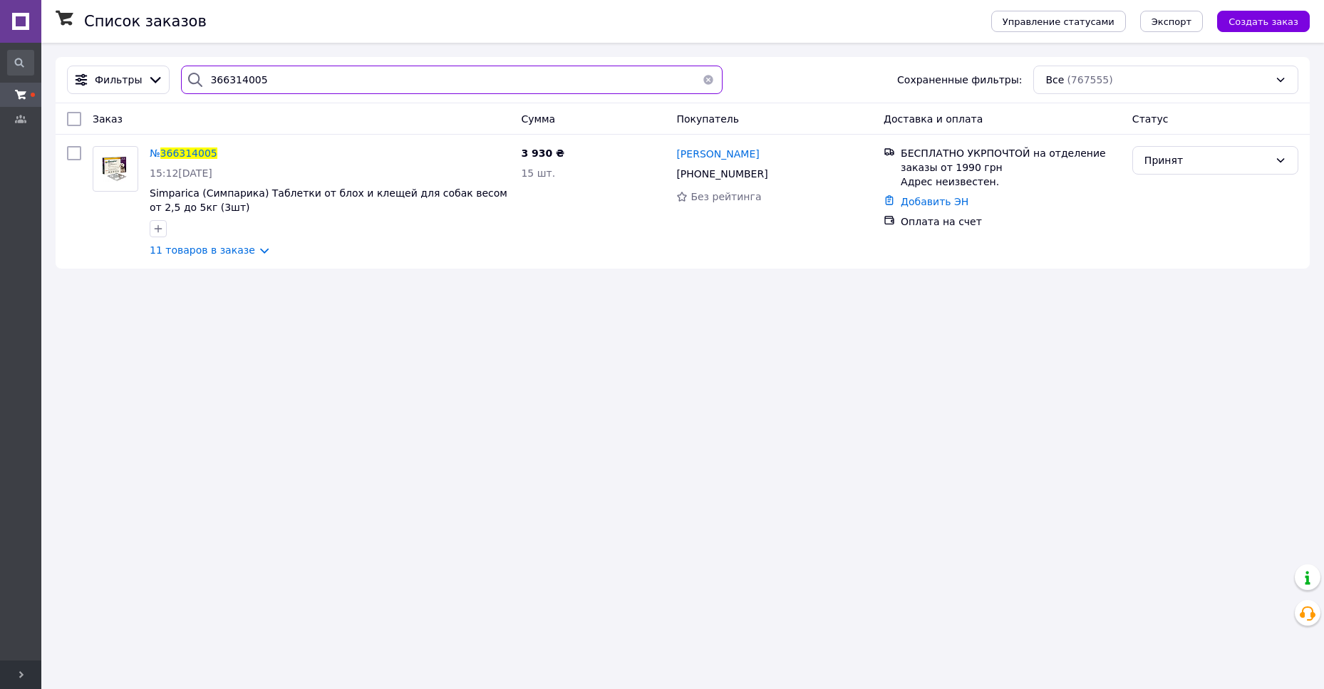
drag, startPoint x: 273, startPoint y: 75, endPoint x: 195, endPoint y: 75, distance: 77.7
click at [195, 75] on input "366314005" at bounding box center [451, 80] width 541 height 28
paste input "5838"
type input "366315838"
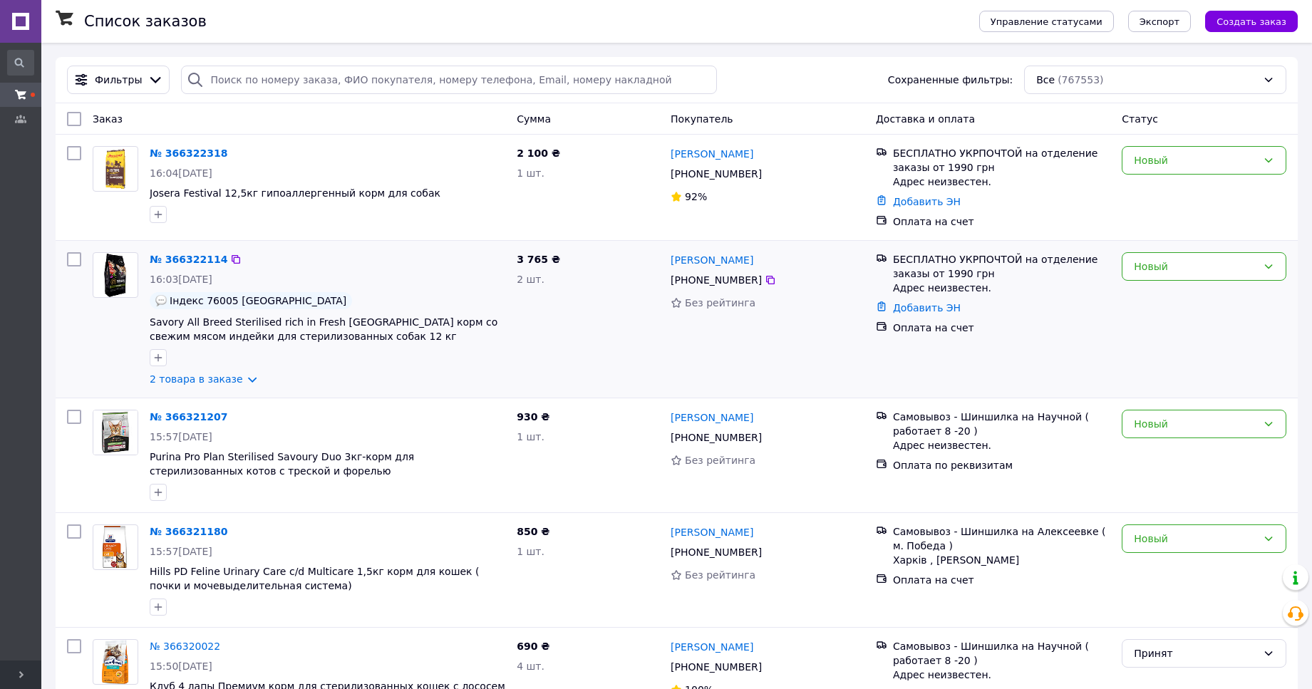
drag, startPoint x: 1050, startPoint y: 377, endPoint x: 1039, endPoint y: 381, distance: 11.5
click at [1148, 279] on div "Новый" at bounding box center [1203, 266] width 165 height 28
click at [1151, 300] on li "Принят" at bounding box center [1203, 298] width 163 height 26
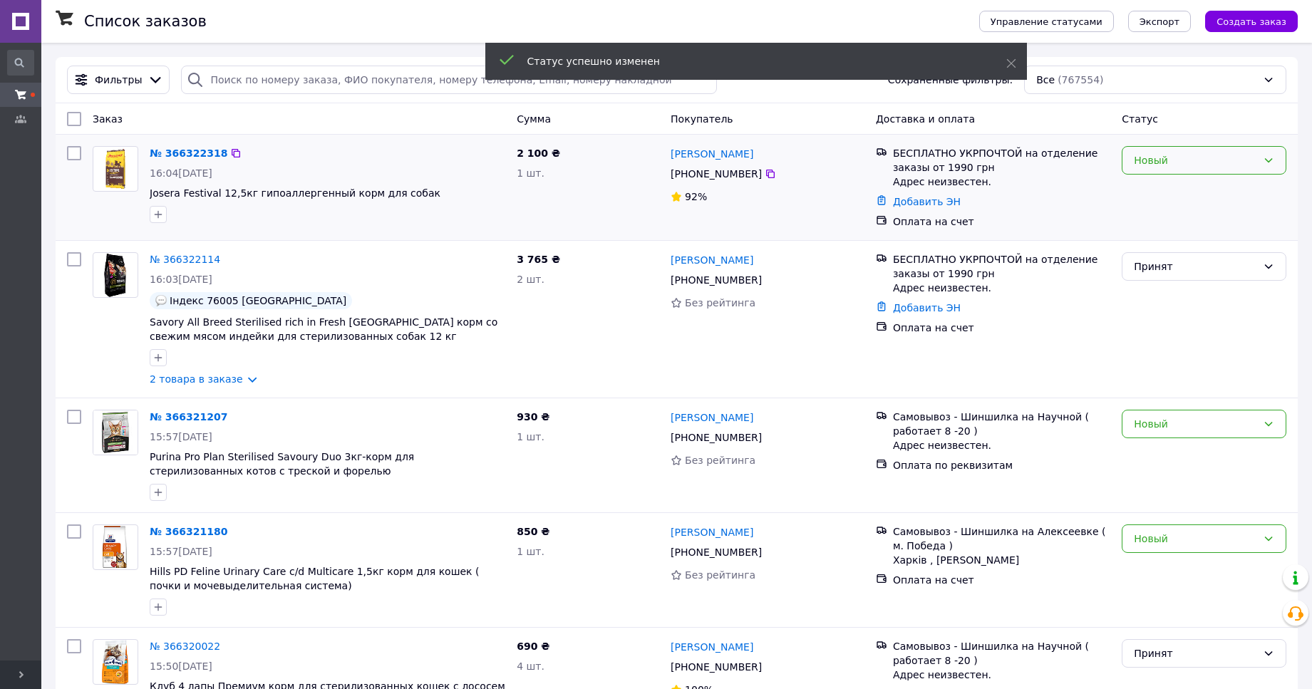
click at [1148, 165] on div "Новый" at bounding box center [1194, 160] width 123 height 16
drag, startPoint x: 1146, startPoint y: 176, endPoint x: 1167, endPoint y: 219, distance: 47.5
click at [1139, 202] on li "Принят" at bounding box center [1203, 192] width 163 height 26
click at [223, 263] on icon at bounding box center [228, 259] width 11 height 11
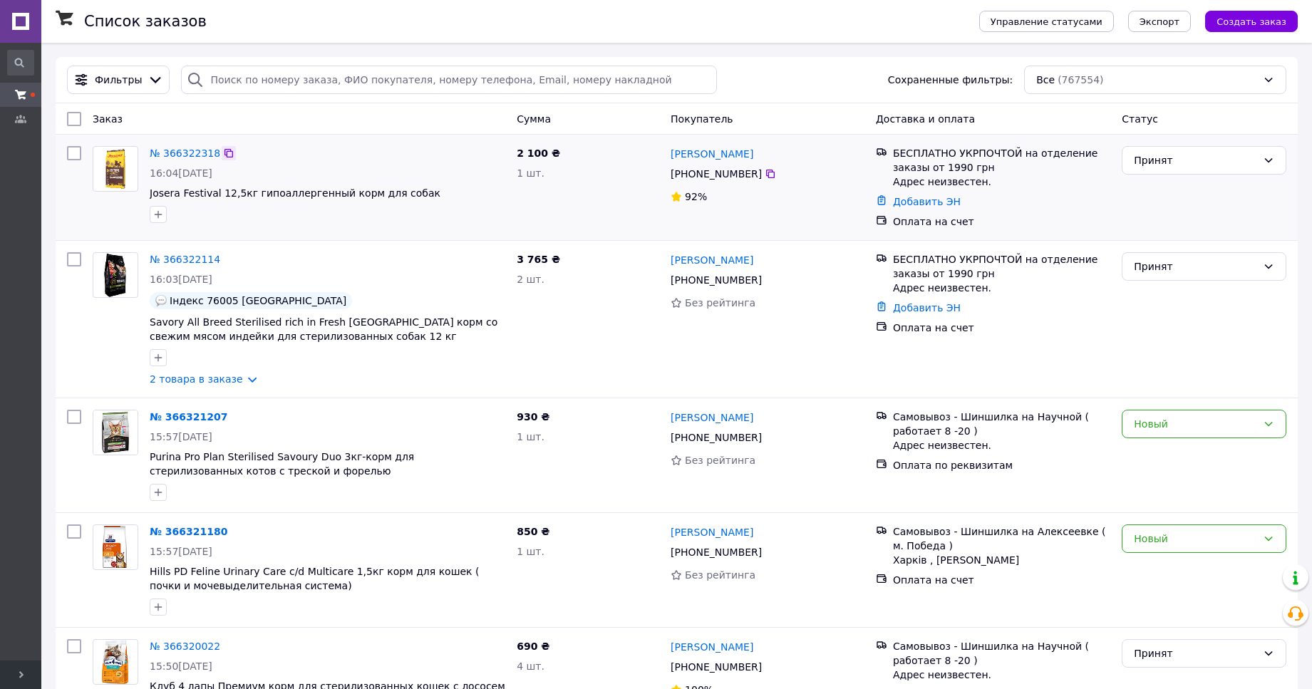
click at [225, 157] on icon at bounding box center [228, 152] width 11 height 11
